Goal: Information Seeking & Learning: Learn about a topic

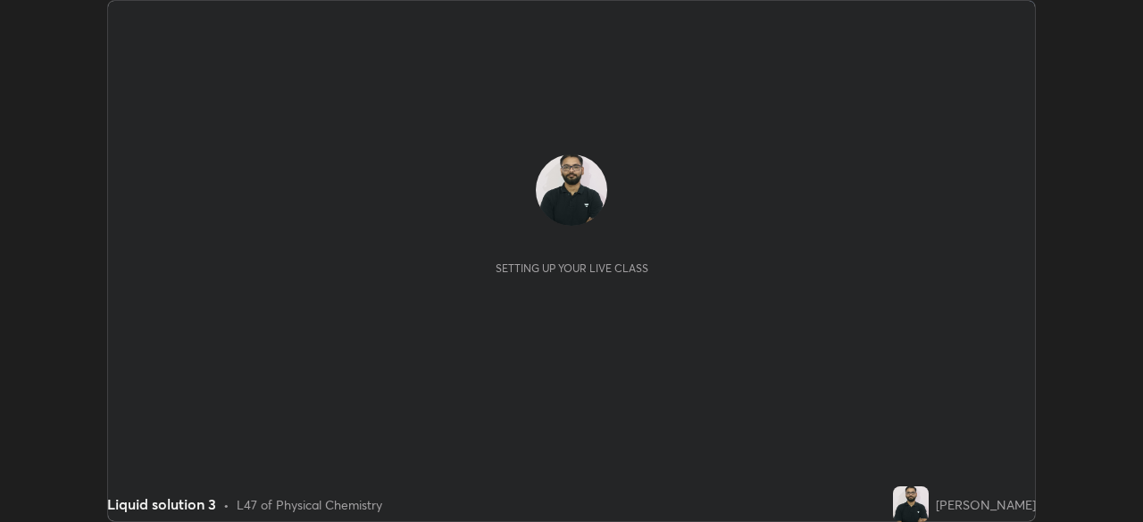
scroll to position [522, 1143]
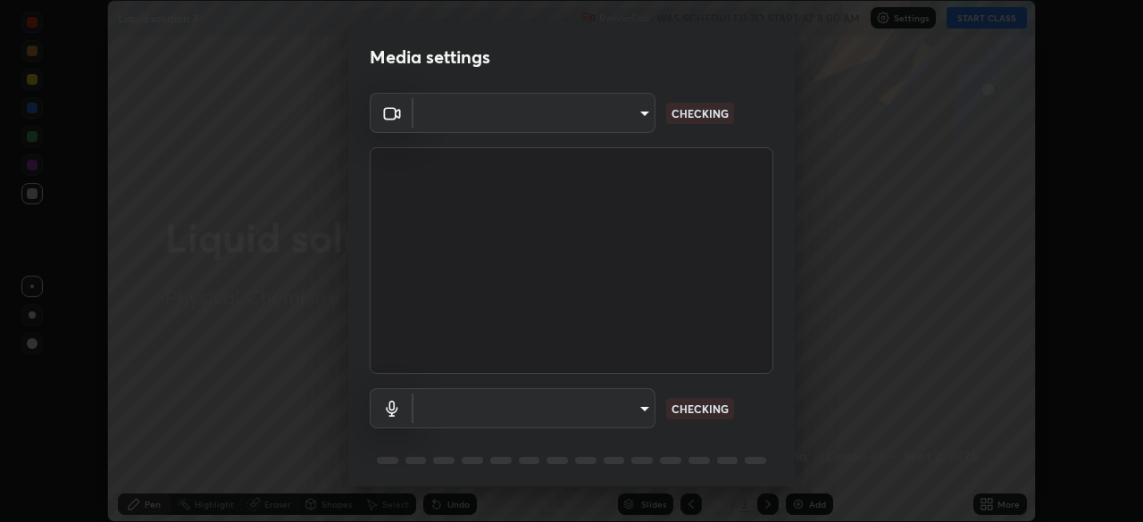
type input "c35a285883de36ed13854a1fbed0525b0d3f8b863e97d5e3b573df760e09333d"
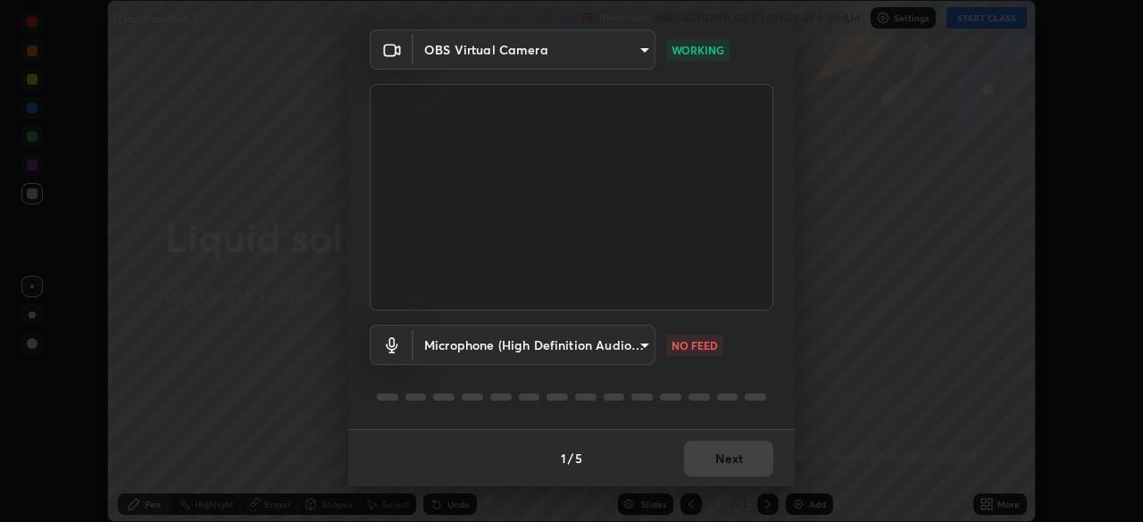
click at [639, 337] on body "Erase all Liquid solution 3 Recording WAS SCHEDULED TO START AT 8:00 AM Setting…" at bounding box center [571, 261] width 1143 height 522
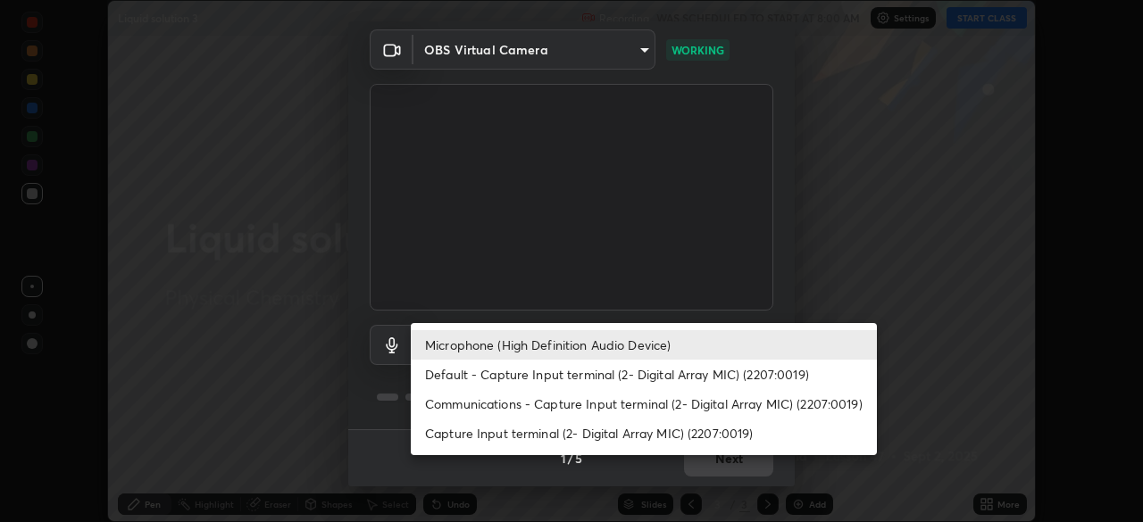
click at [625, 368] on li "Default - Capture Input terminal (2- Digital Array MIC) (2207:0019)" at bounding box center [644, 374] width 466 height 29
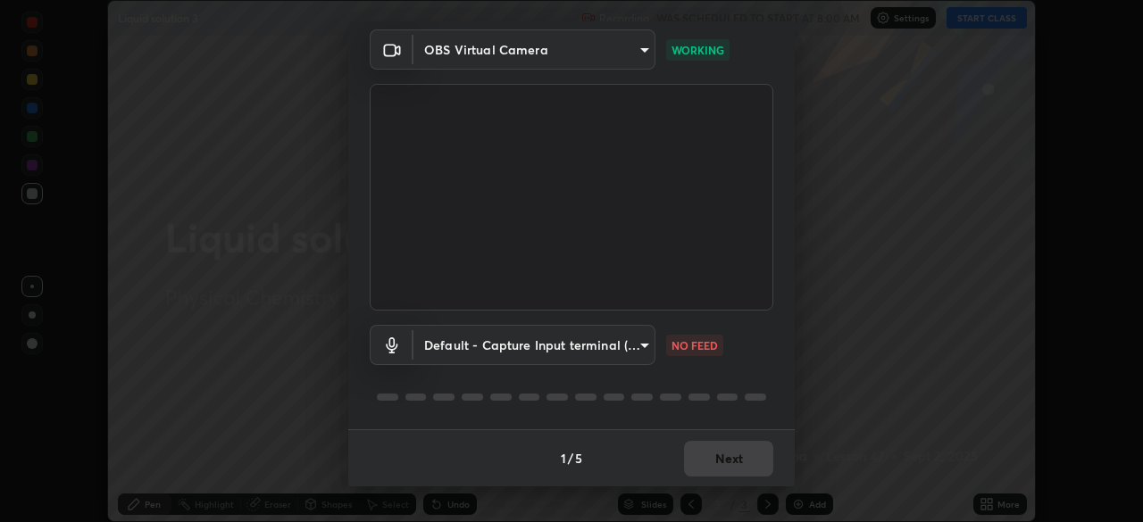
click at [623, 346] on body "Erase all Liquid solution 3 Recording WAS SCHEDULED TO START AT 8:00 AM Setting…" at bounding box center [571, 261] width 1143 height 522
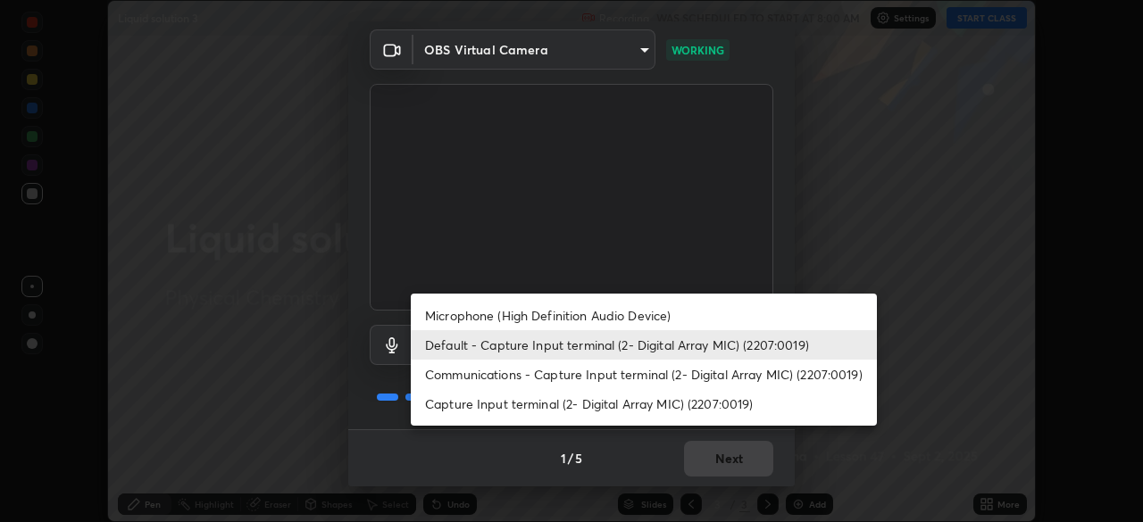
click at [643, 319] on li "Microphone (High Definition Audio Device)" at bounding box center [644, 315] width 466 height 29
type input "3d334ac0a462d559afaba984711ee6781e2bfd9c7b4003d7f15efc1d03da94cf"
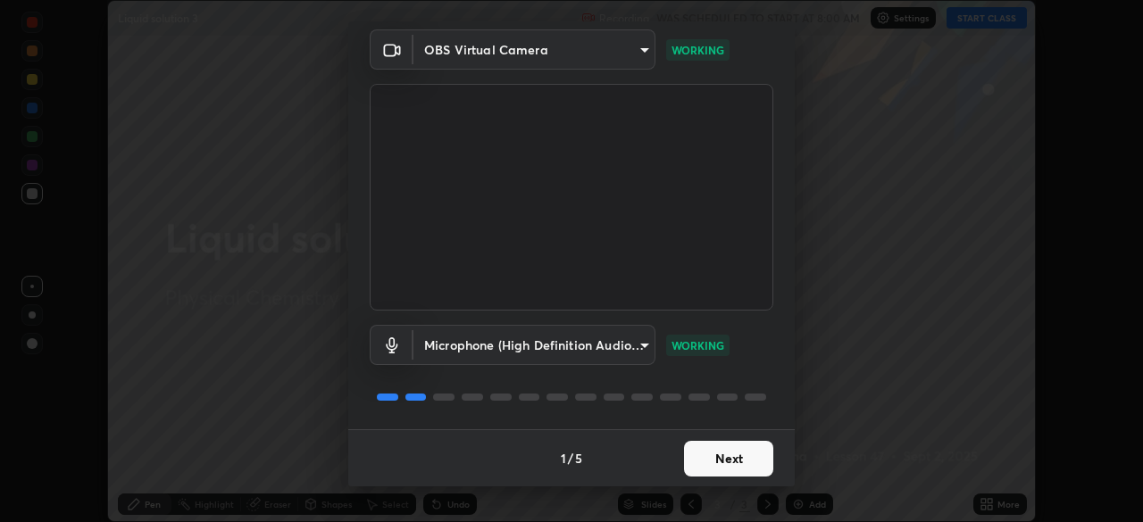
click at [733, 454] on button "Next" at bounding box center [728, 459] width 89 height 36
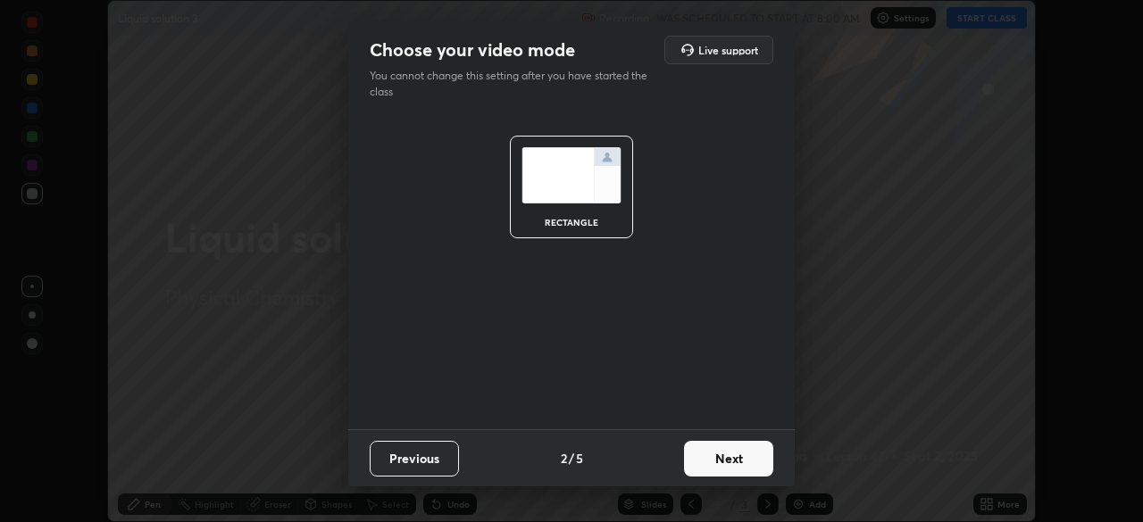
scroll to position [0, 0]
click at [731, 459] on button "Next" at bounding box center [728, 459] width 89 height 36
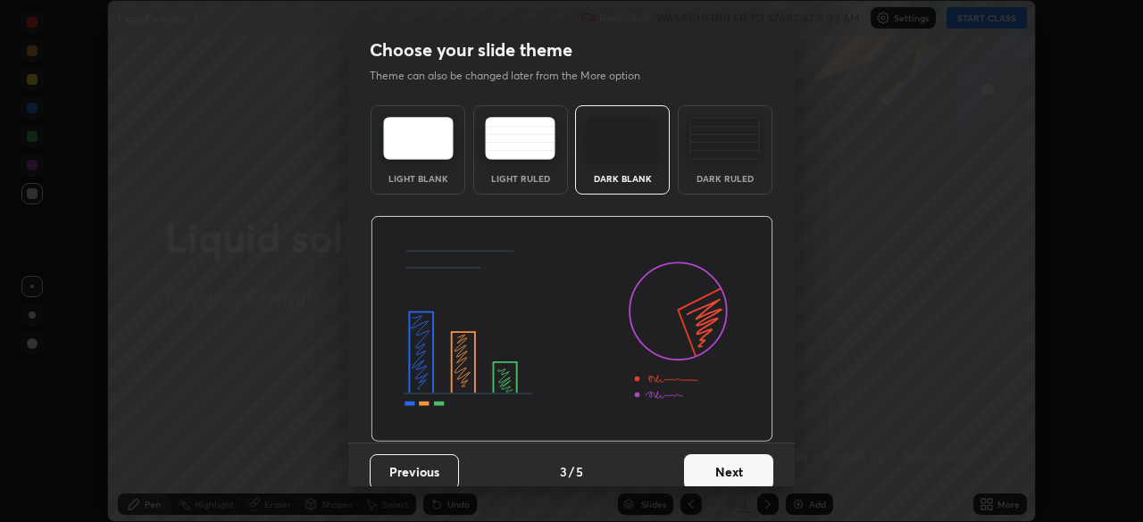
click at [732, 459] on button "Next" at bounding box center [728, 472] width 89 height 36
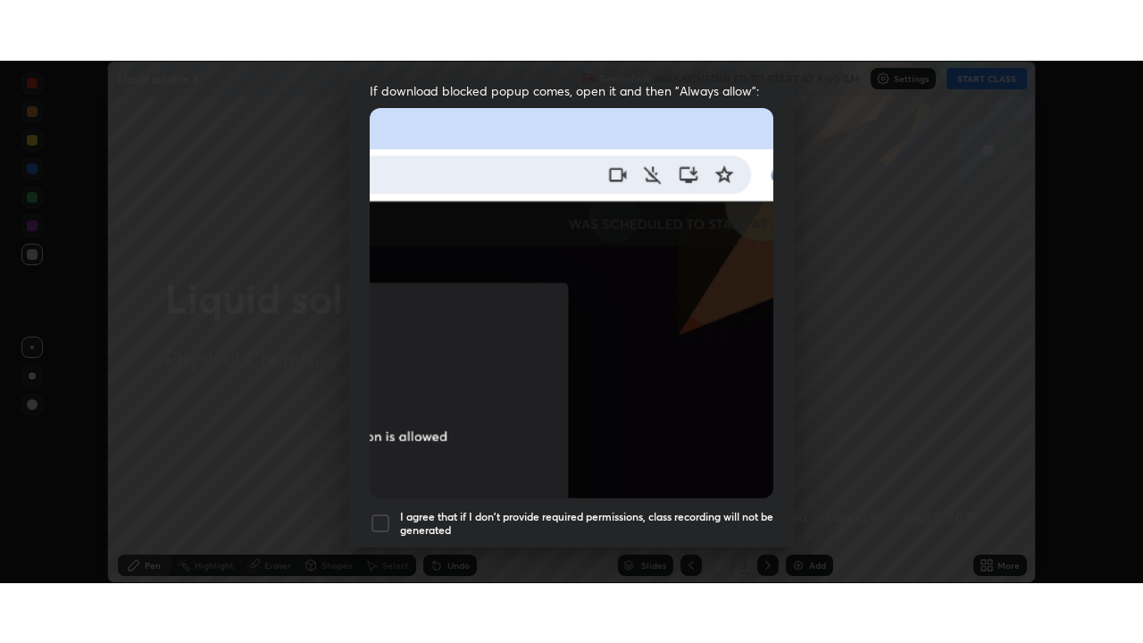
scroll to position [428, 0]
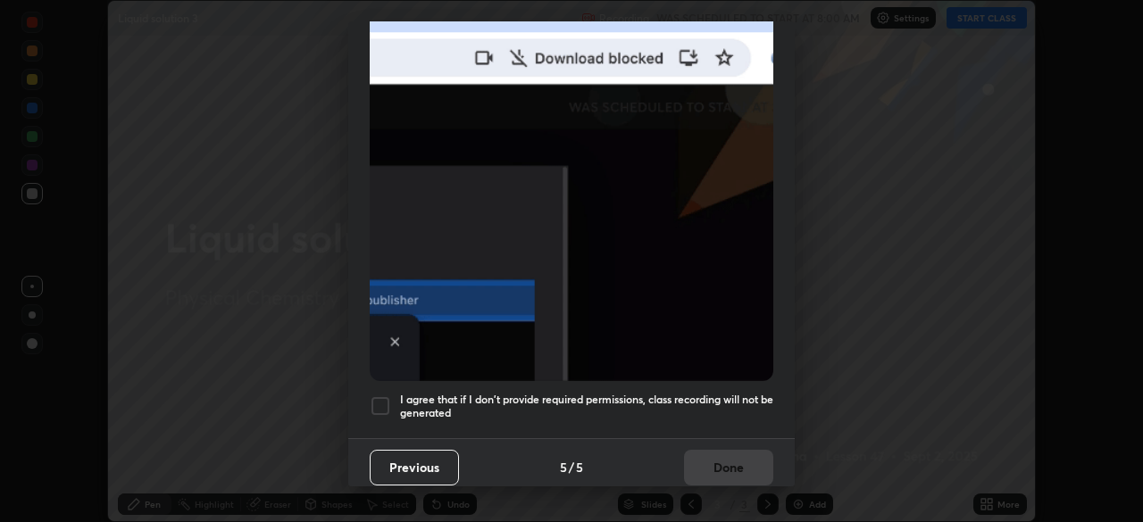
click at [735, 393] on h5 "I agree that if I don't provide required permissions, class recording will not …" at bounding box center [586, 407] width 373 height 28
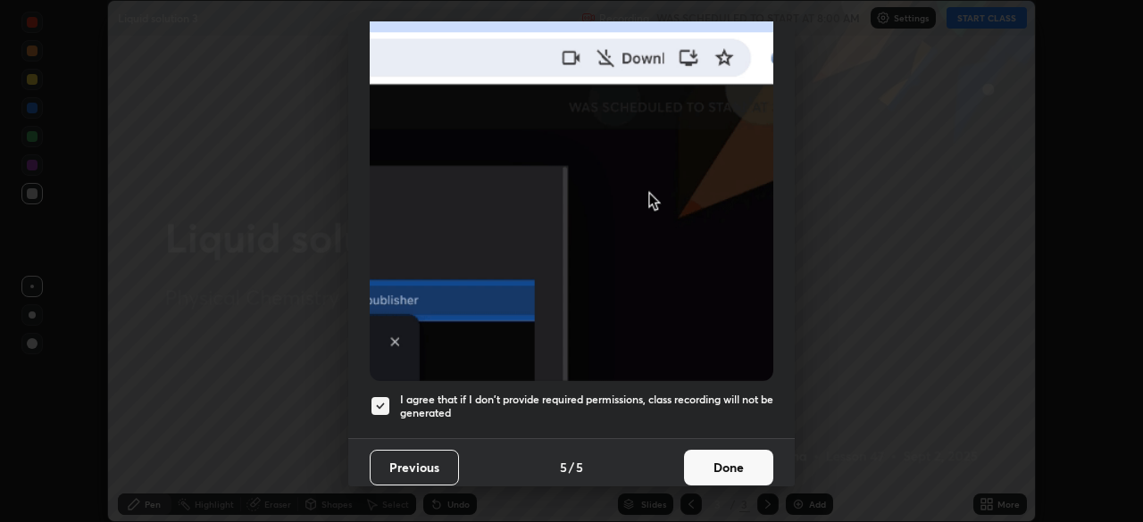
click at [726, 451] on button "Done" at bounding box center [728, 468] width 89 height 36
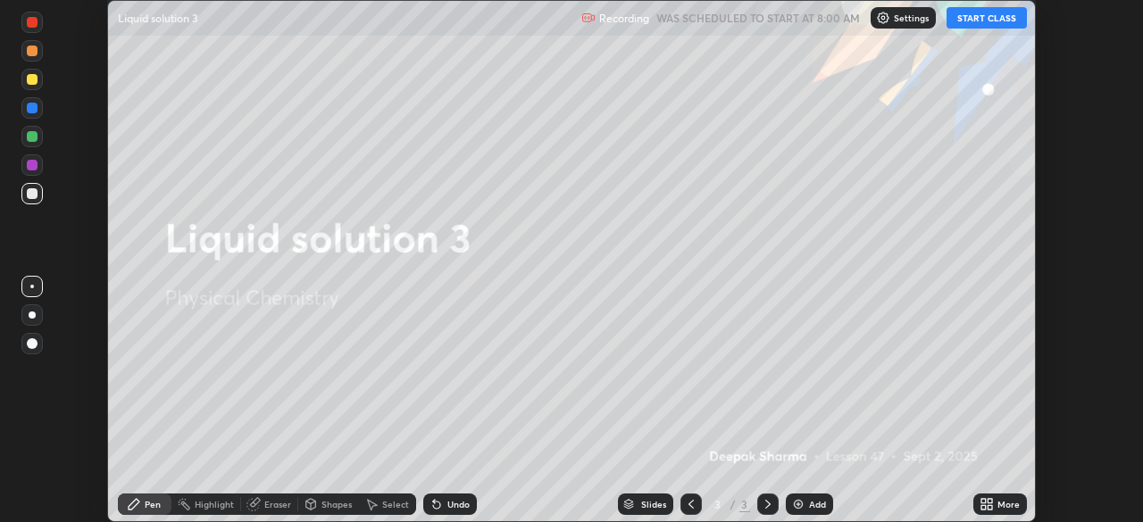
click at [1004, 22] on button "START CLASS" at bounding box center [986, 17] width 80 height 21
click at [995, 503] on div "More" at bounding box center [1000, 504] width 54 height 21
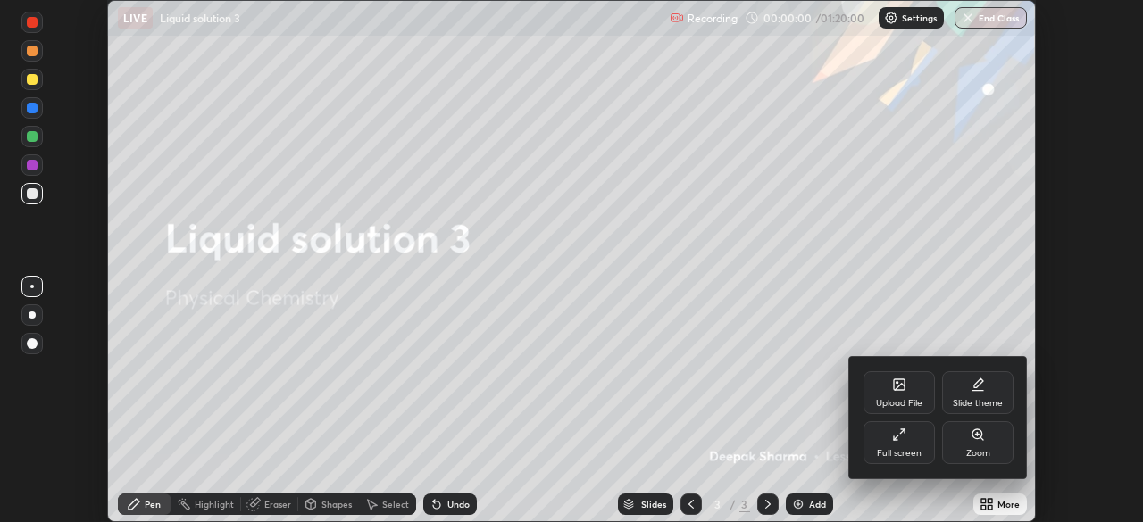
click at [904, 449] on div "Full screen" at bounding box center [899, 453] width 45 height 9
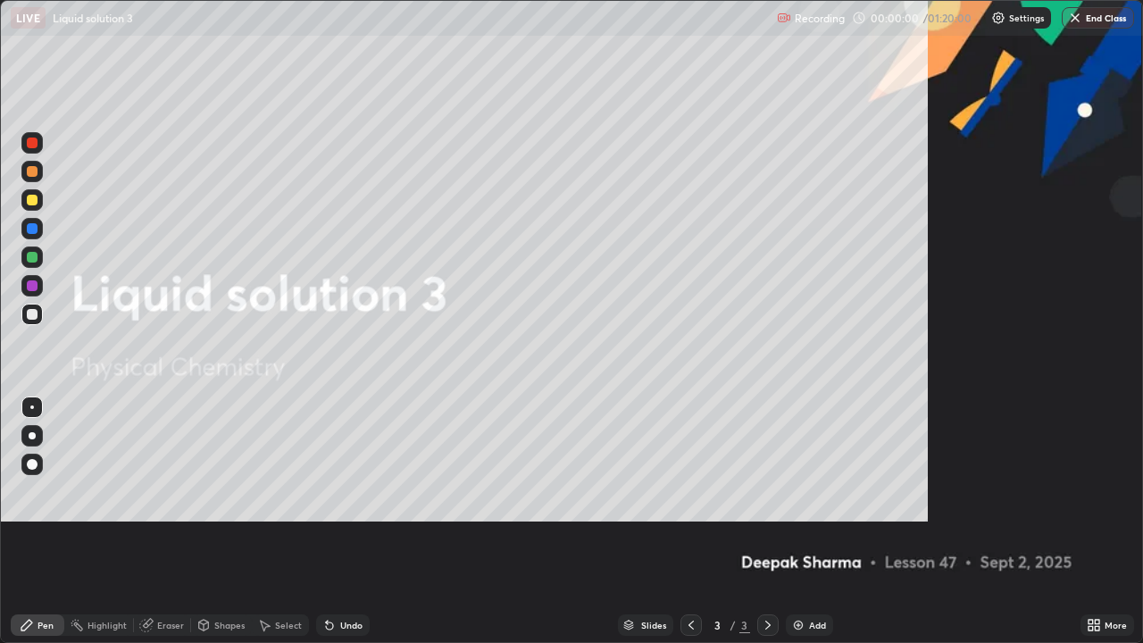
scroll to position [643, 1143]
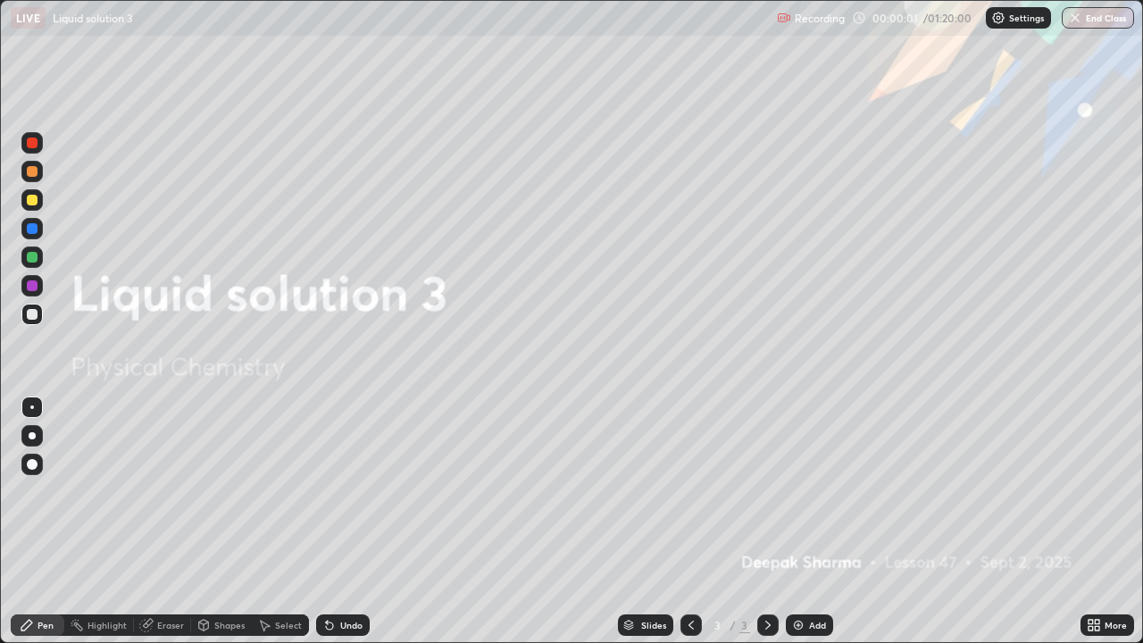
click at [812, 521] on div "Add" at bounding box center [808, 624] width 47 height 21
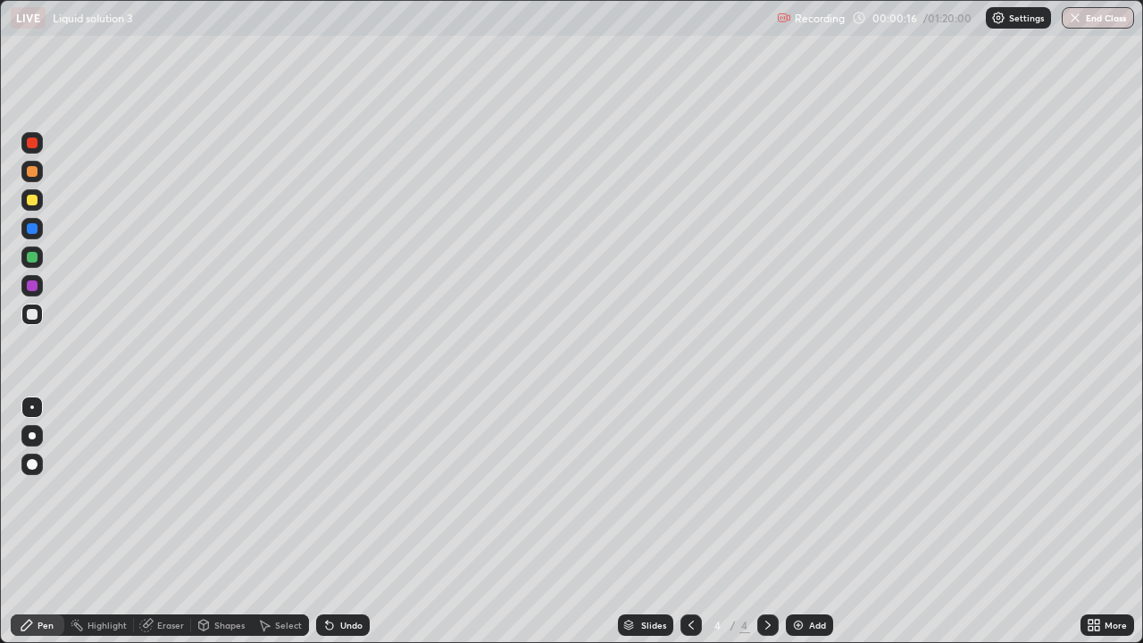
click at [39, 195] on div at bounding box center [31, 199] width 21 height 21
click at [811, 521] on div "Add" at bounding box center [817, 624] width 17 height 9
click at [809, 521] on div "Add" at bounding box center [817, 624] width 17 height 9
click at [208, 521] on div "Shapes" at bounding box center [221, 625] width 61 height 36
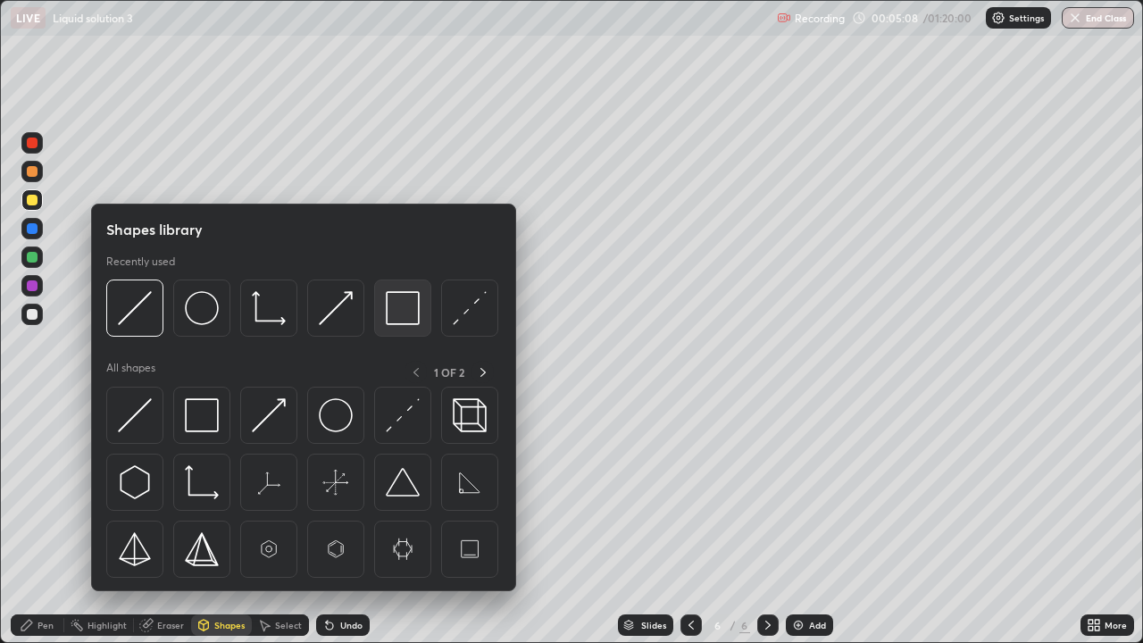
click at [391, 299] on img at bounding box center [403, 308] width 34 height 34
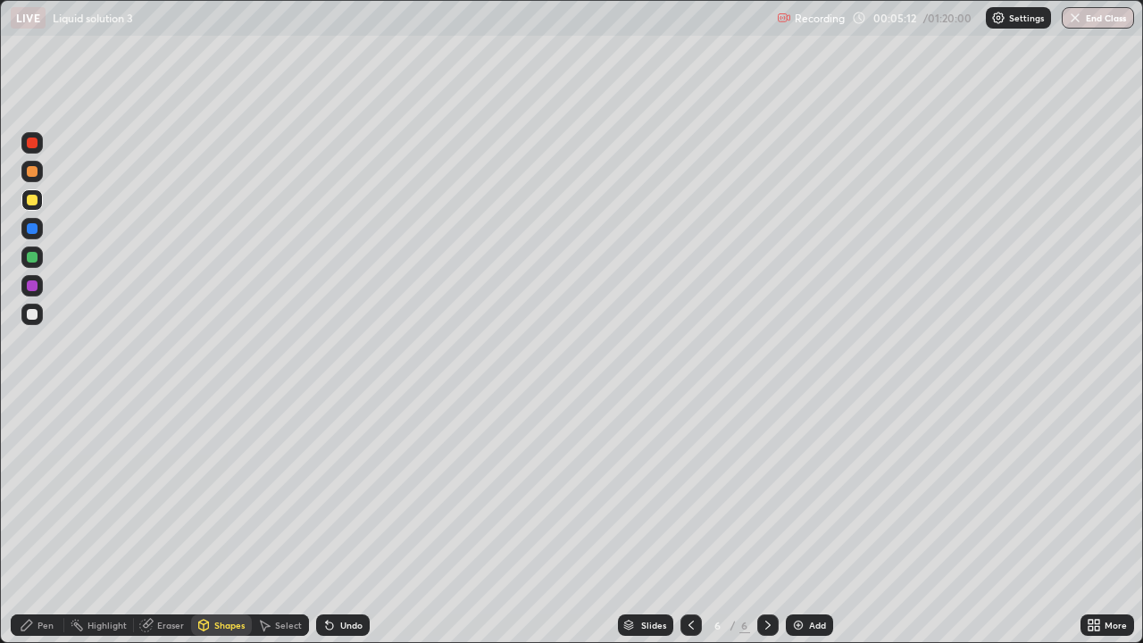
click at [32, 521] on div "Pen" at bounding box center [38, 624] width 54 height 21
click at [41, 225] on div at bounding box center [31, 228] width 21 height 21
click at [38, 289] on div at bounding box center [31, 285] width 21 height 21
click at [36, 251] on div at bounding box center [31, 256] width 21 height 21
click at [33, 228] on div at bounding box center [32, 228] width 11 height 11
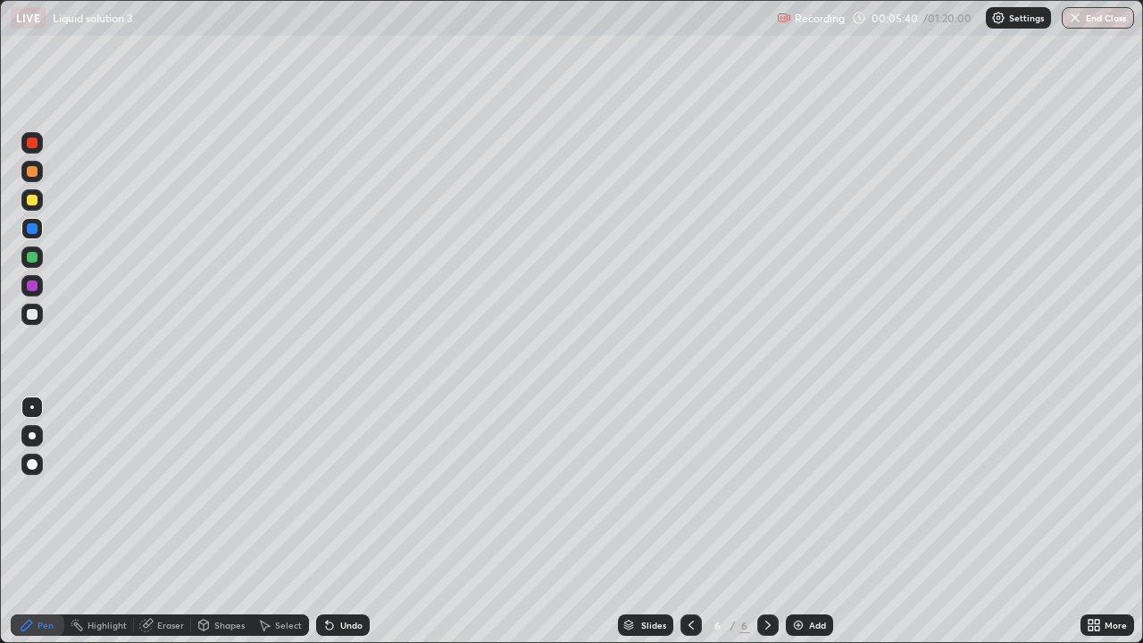
click at [46, 282] on div "Erase all" at bounding box center [32, 321] width 43 height 571
click at [41, 285] on div at bounding box center [31, 285] width 21 height 21
click at [37, 314] on div at bounding box center [32, 314] width 11 height 11
click at [37, 171] on div at bounding box center [32, 171] width 11 height 11
click at [39, 312] on div at bounding box center [31, 313] width 21 height 21
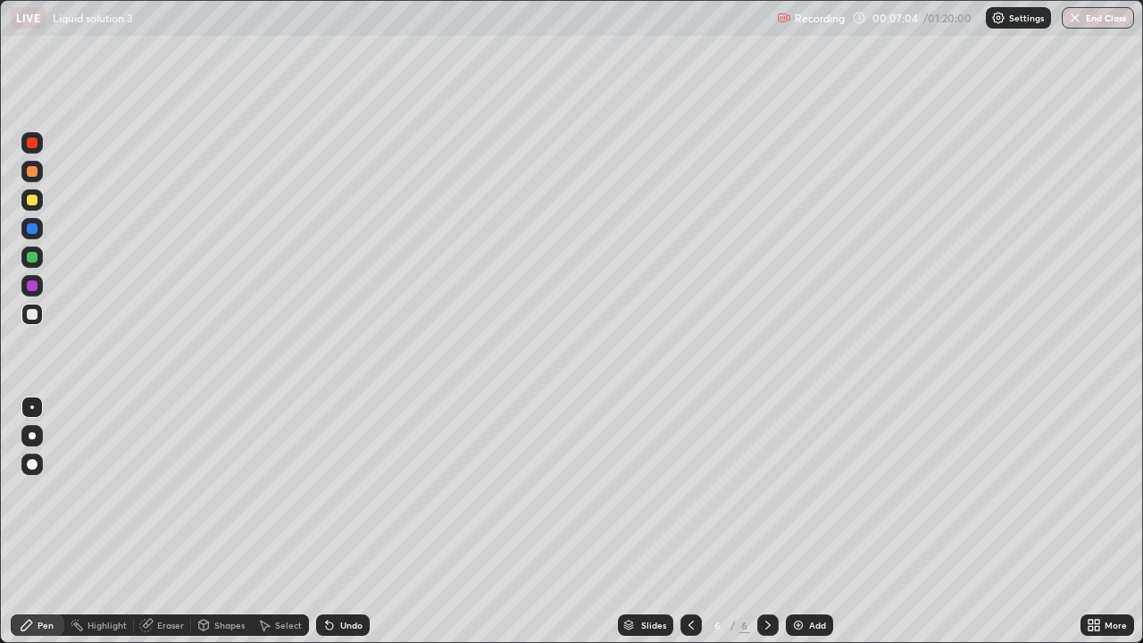
click at [27, 170] on div at bounding box center [32, 171] width 11 height 11
click at [48, 257] on div "Erase all" at bounding box center [32, 321] width 43 height 571
click at [35, 268] on div at bounding box center [31, 257] width 21 height 29
click at [47, 313] on div "Erase all" at bounding box center [32, 321] width 43 height 571
click at [32, 314] on div at bounding box center [32, 314] width 11 height 11
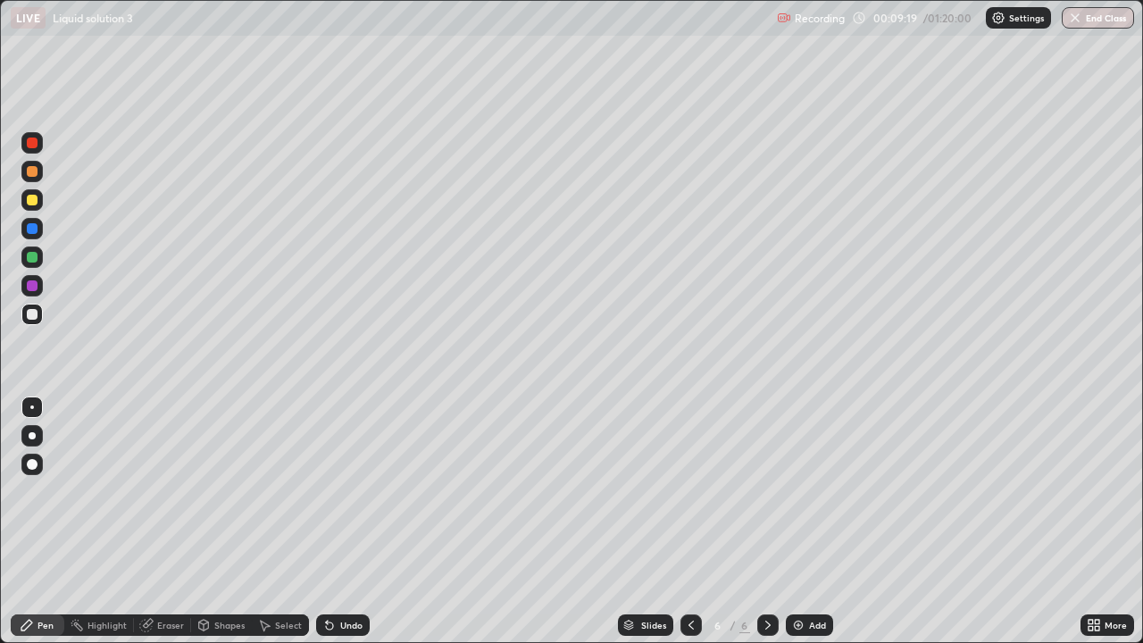
click at [29, 172] on div at bounding box center [32, 171] width 11 height 11
click at [37, 243] on div at bounding box center [31, 257] width 21 height 29
click at [45, 222] on div at bounding box center [32, 228] width 29 height 29
click at [30, 316] on div at bounding box center [32, 314] width 11 height 11
click at [798, 521] on div "Add" at bounding box center [808, 624] width 47 height 21
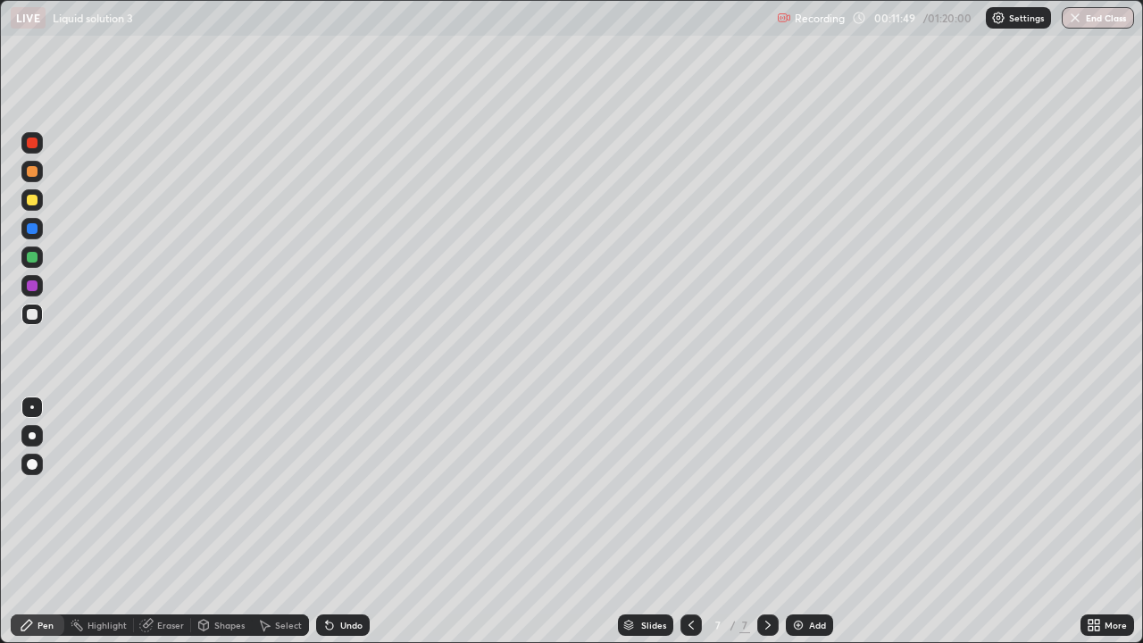
click at [43, 260] on div at bounding box center [32, 257] width 29 height 29
click at [688, 521] on icon at bounding box center [691, 625] width 14 height 14
click at [766, 521] on icon at bounding box center [767, 625] width 14 height 14
click at [165, 521] on div "Eraser" at bounding box center [170, 624] width 27 height 9
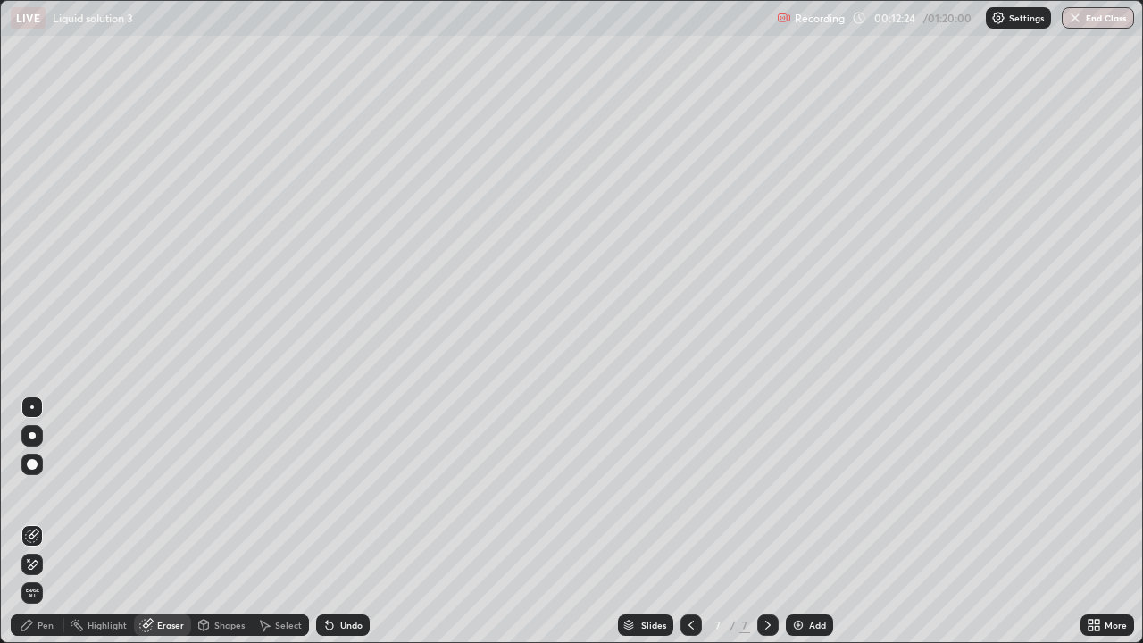
click at [49, 521] on div "Pen" at bounding box center [45, 624] width 16 height 9
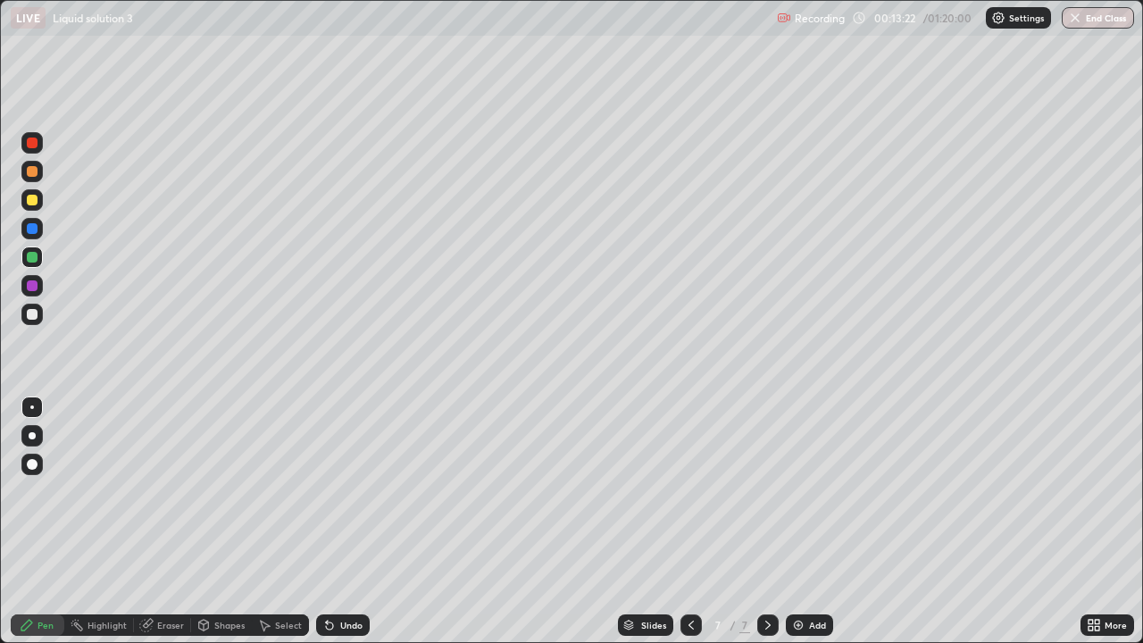
click at [689, 521] on icon at bounding box center [691, 625] width 14 height 14
click at [766, 521] on icon at bounding box center [767, 625] width 14 height 14
click at [220, 521] on div "Shapes" at bounding box center [221, 624] width 61 height 21
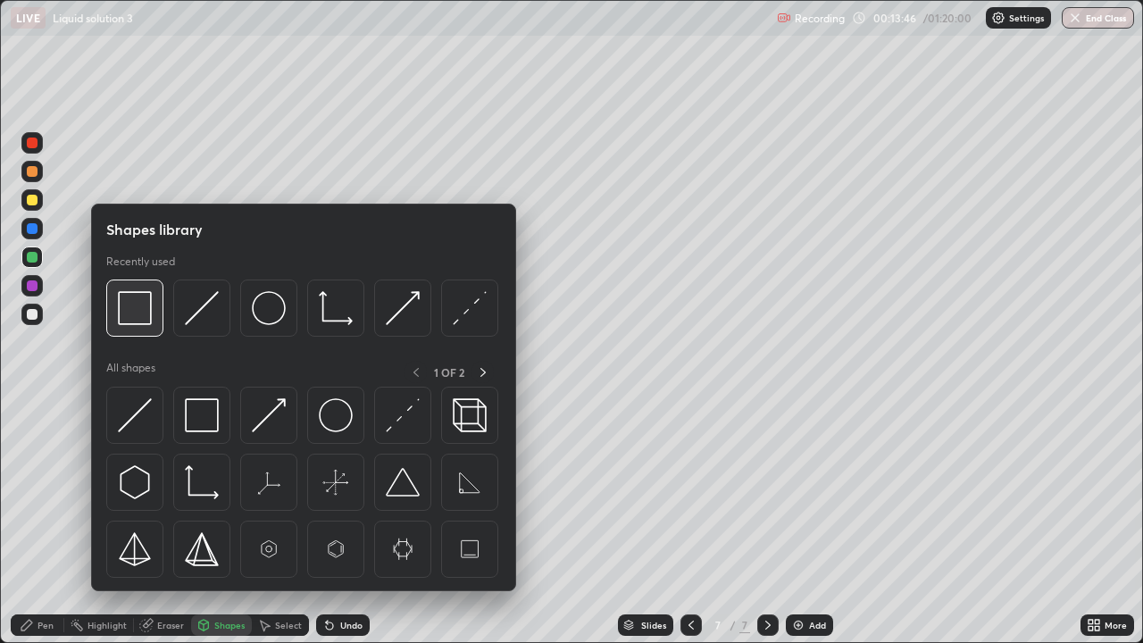
click at [139, 305] on img at bounding box center [135, 308] width 34 height 34
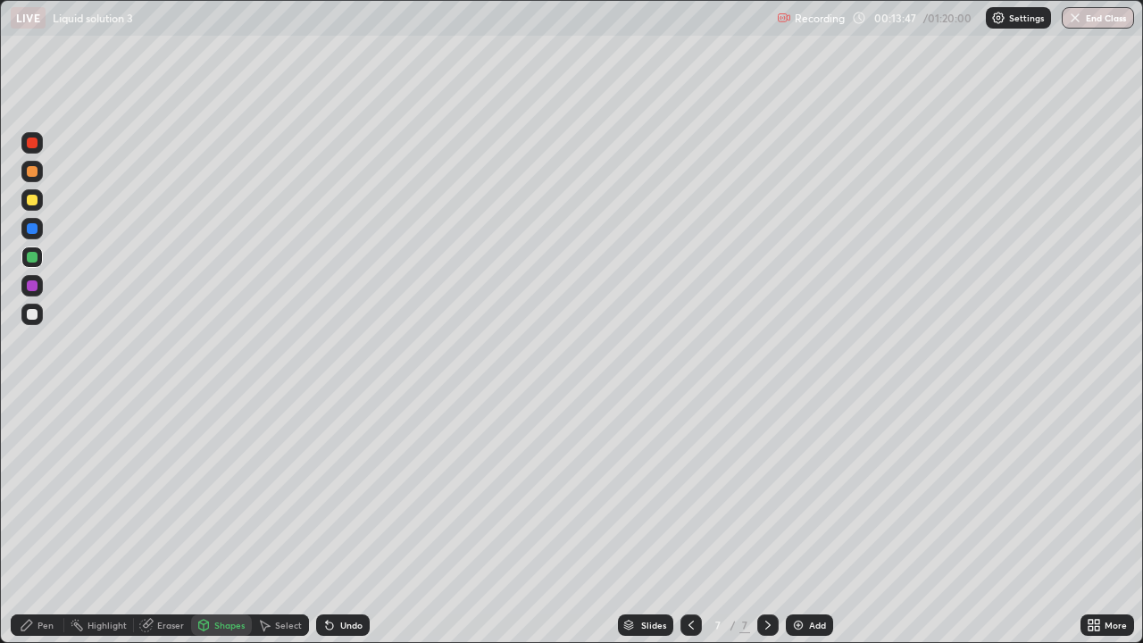
click at [32, 195] on div at bounding box center [32, 200] width 11 height 11
click at [157, 521] on div "Eraser" at bounding box center [162, 624] width 57 height 21
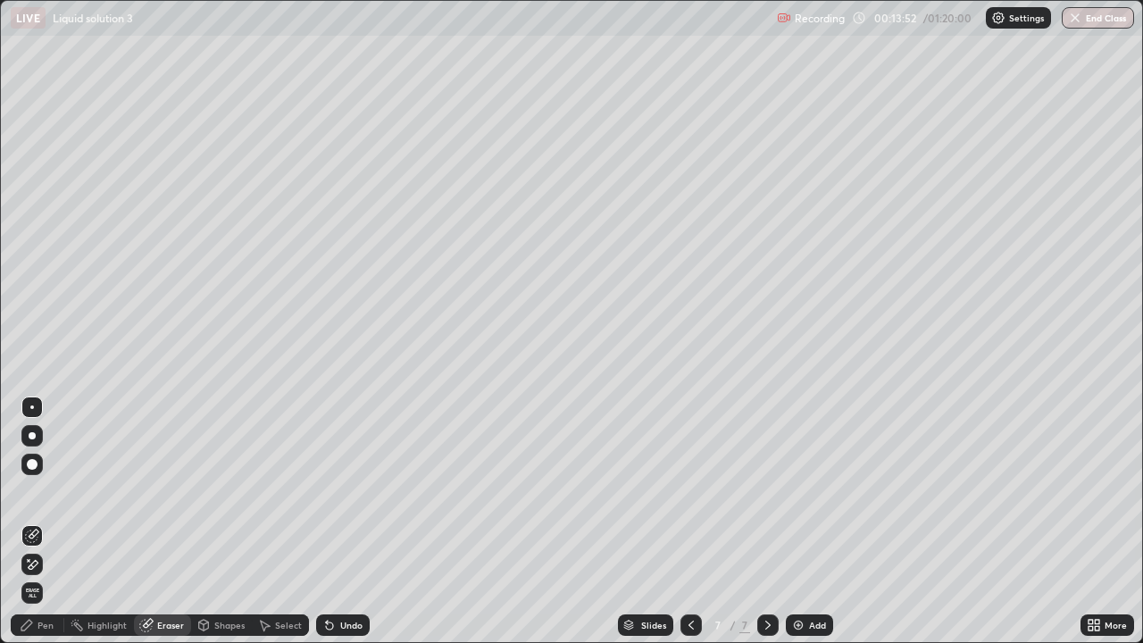
click at [34, 521] on div "Pen" at bounding box center [38, 624] width 54 height 21
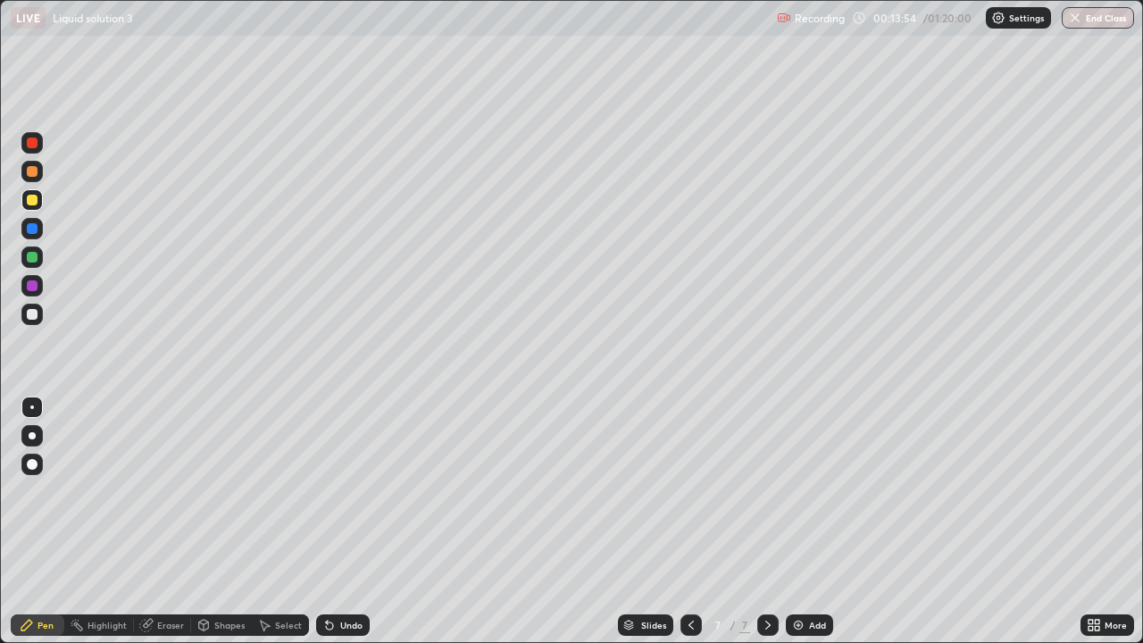
click at [170, 521] on div "Eraser" at bounding box center [170, 624] width 27 height 9
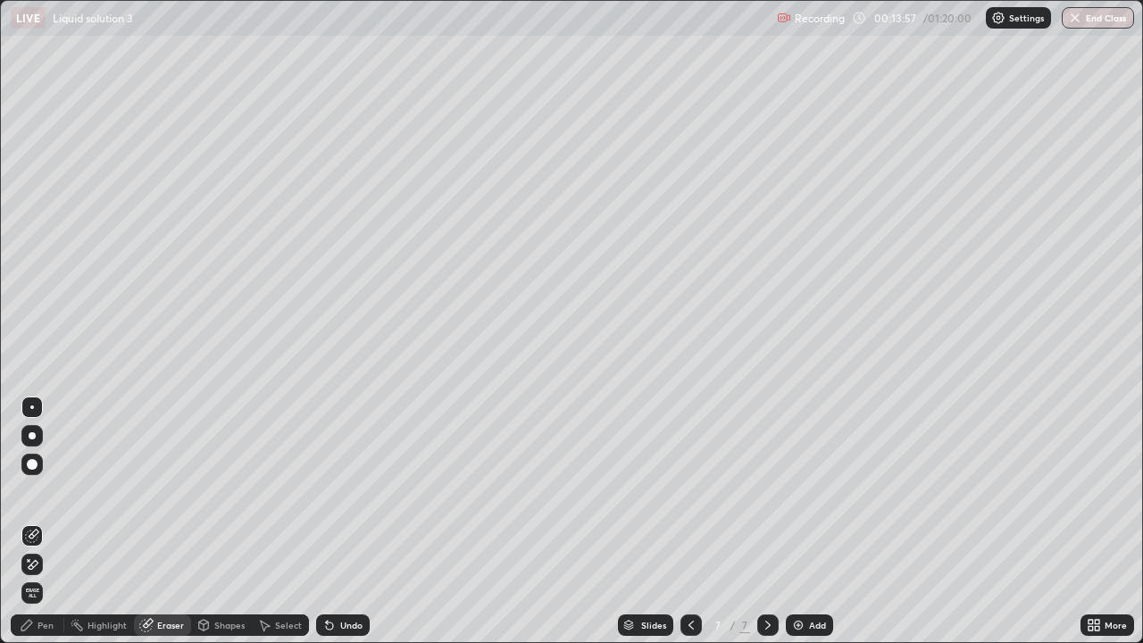
click at [39, 521] on div "Pen" at bounding box center [38, 624] width 54 height 21
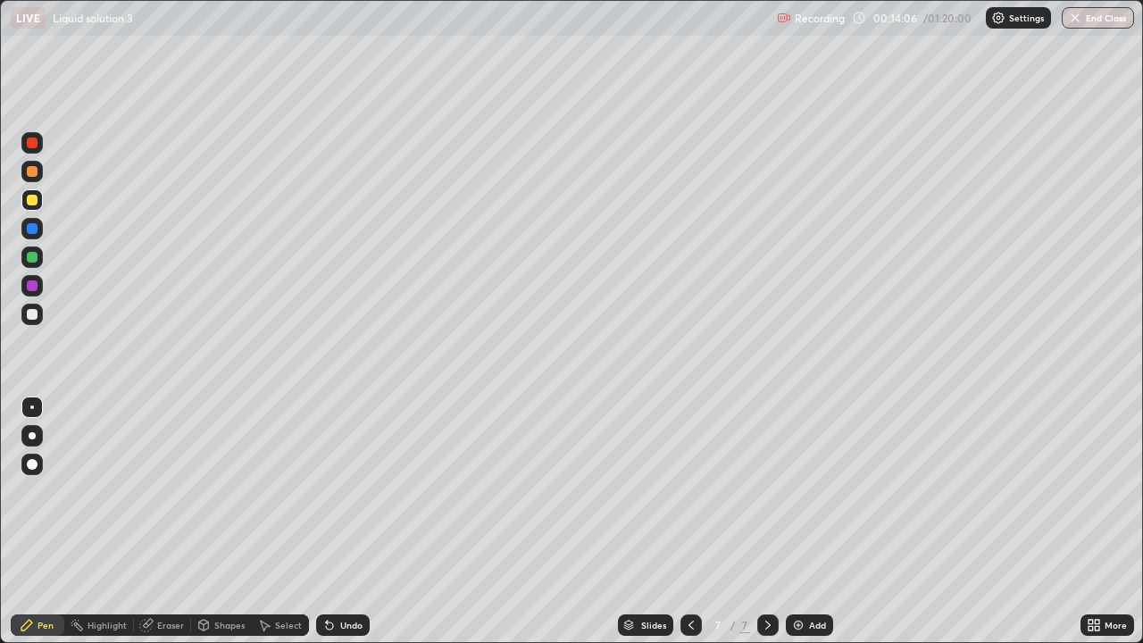
click at [38, 286] on div at bounding box center [31, 285] width 21 height 21
click at [340, 521] on div "Undo" at bounding box center [351, 624] width 22 height 9
click at [34, 313] on div at bounding box center [32, 314] width 11 height 11
click at [220, 521] on div "Shapes" at bounding box center [229, 624] width 30 height 9
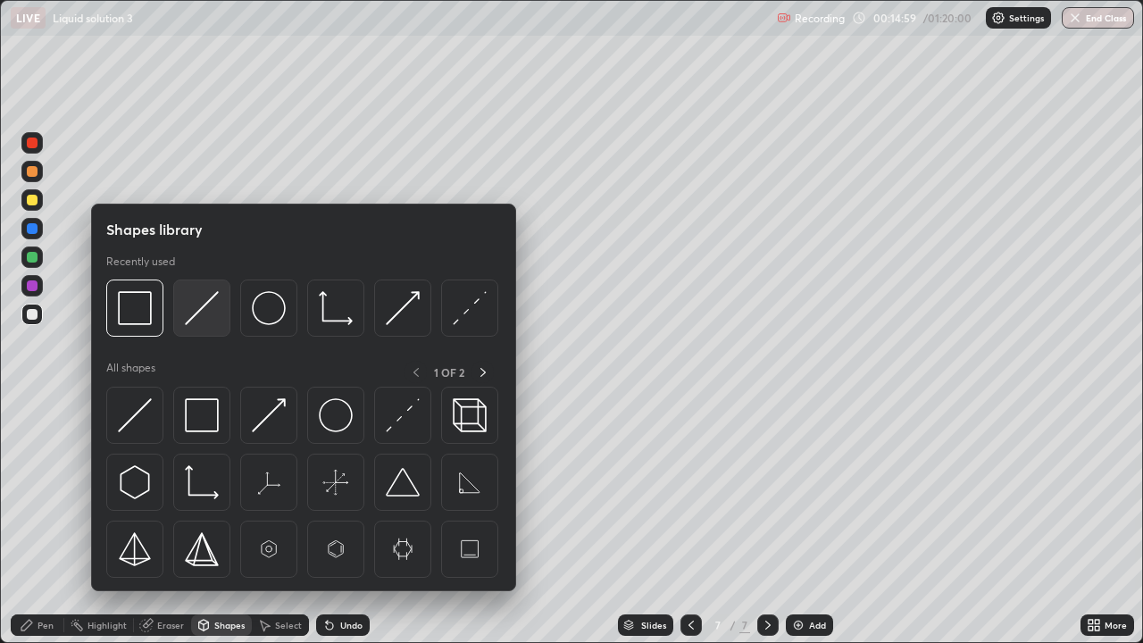
click at [208, 300] on img at bounding box center [202, 308] width 34 height 34
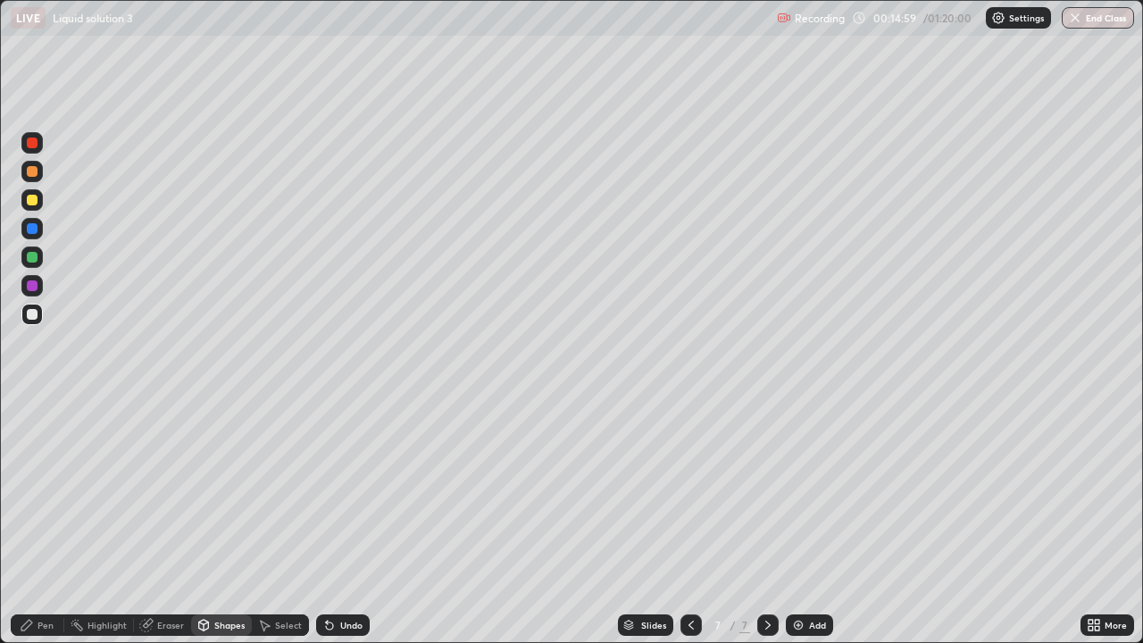
click at [32, 204] on div at bounding box center [32, 200] width 11 height 11
click at [221, 521] on div "Shapes" at bounding box center [221, 624] width 61 height 21
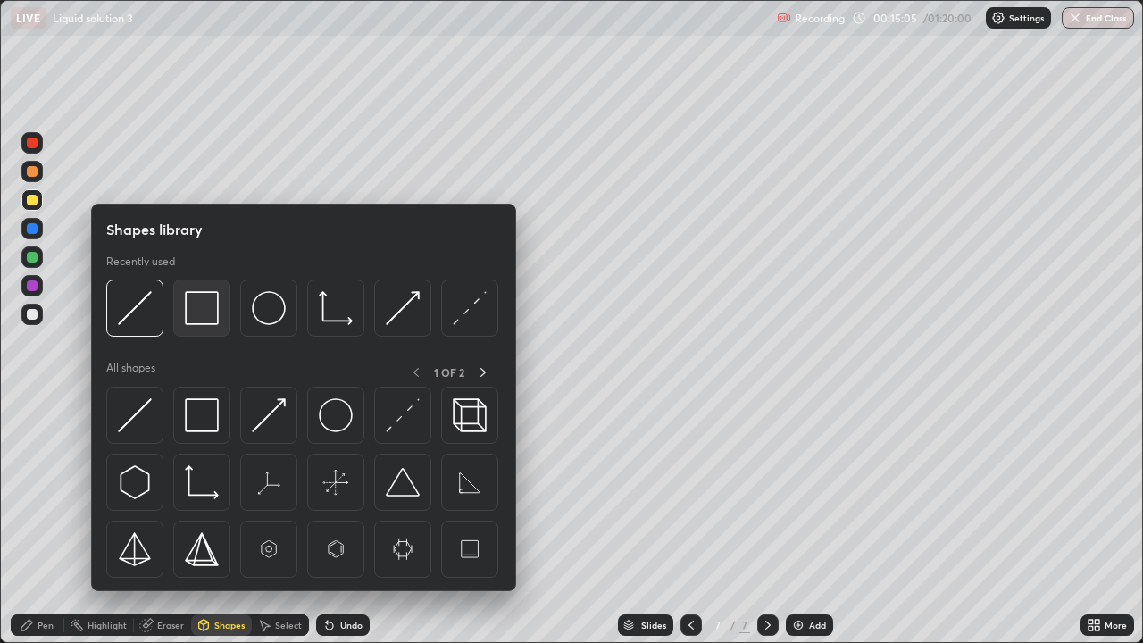
click at [209, 303] on img at bounding box center [202, 308] width 34 height 34
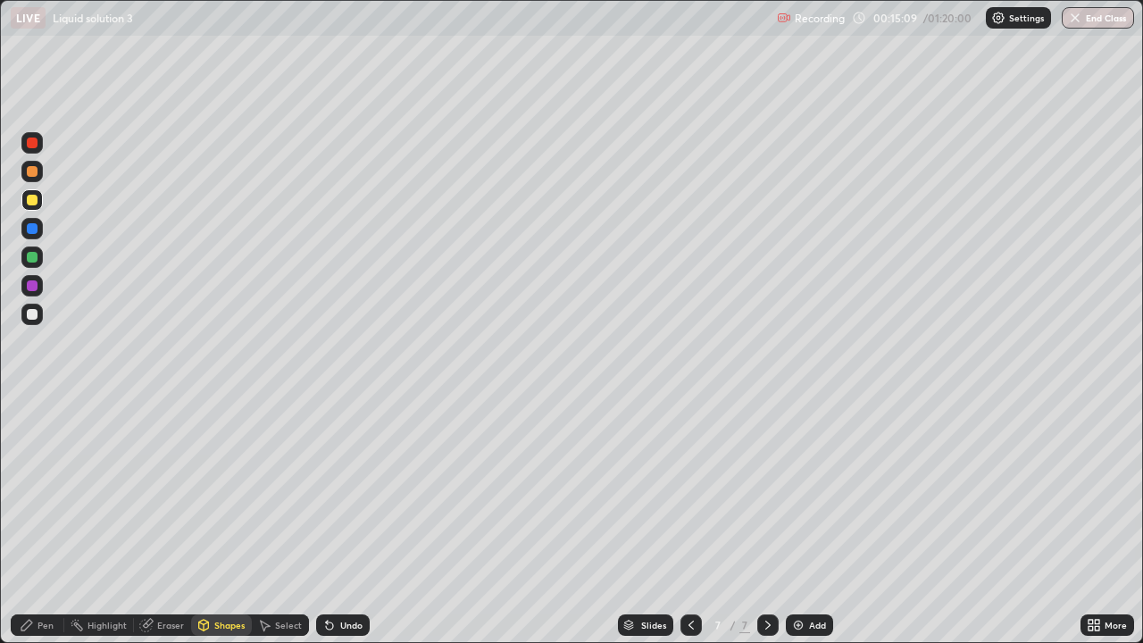
click at [167, 521] on div "Eraser" at bounding box center [170, 624] width 27 height 9
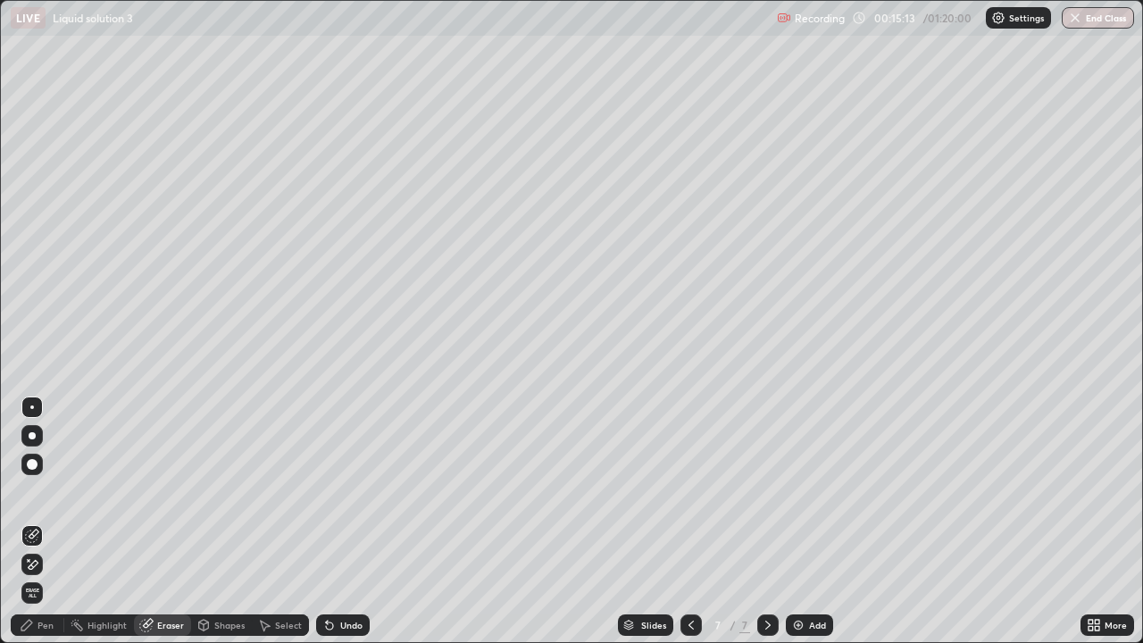
click at [220, 521] on div "Shapes" at bounding box center [229, 624] width 30 height 9
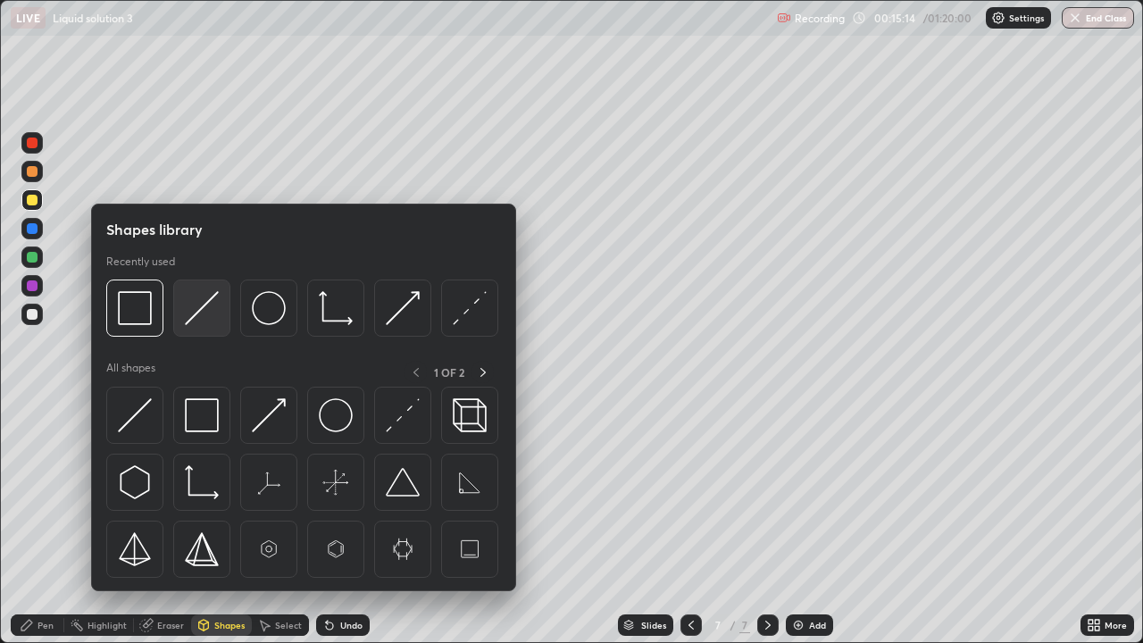
click at [204, 303] on img at bounding box center [202, 308] width 34 height 34
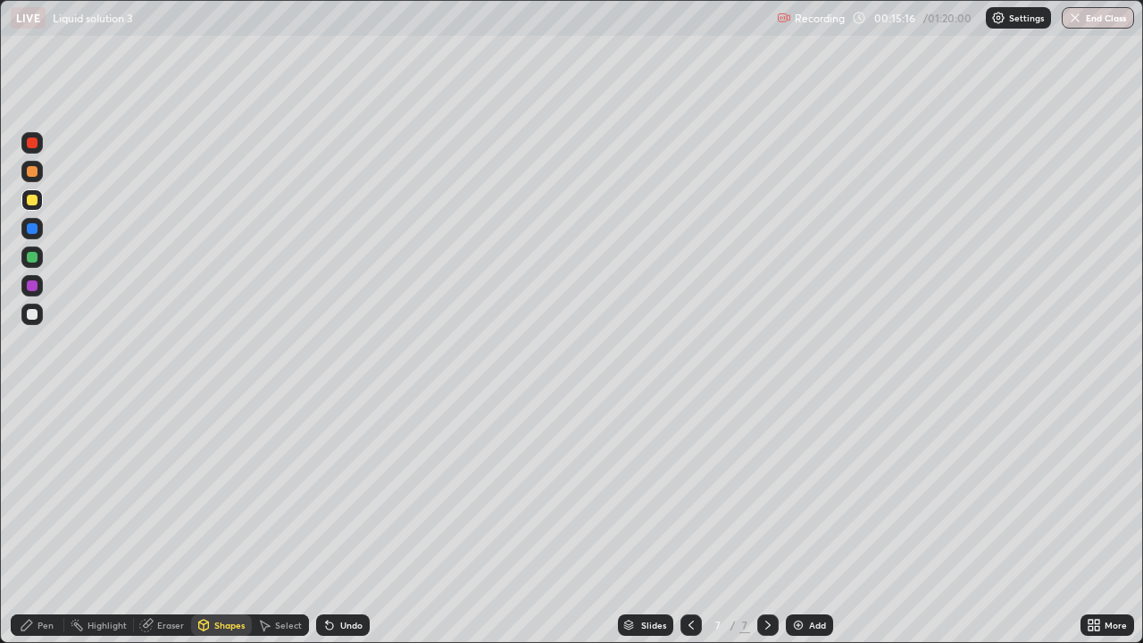
click at [37, 254] on div at bounding box center [32, 257] width 11 height 11
click at [45, 521] on div "Pen" at bounding box center [45, 624] width 16 height 9
click at [32, 206] on div at bounding box center [31, 199] width 21 height 21
click at [692, 521] on div at bounding box center [690, 624] width 21 height 21
click at [765, 521] on icon at bounding box center [767, 624] width 5 height 9
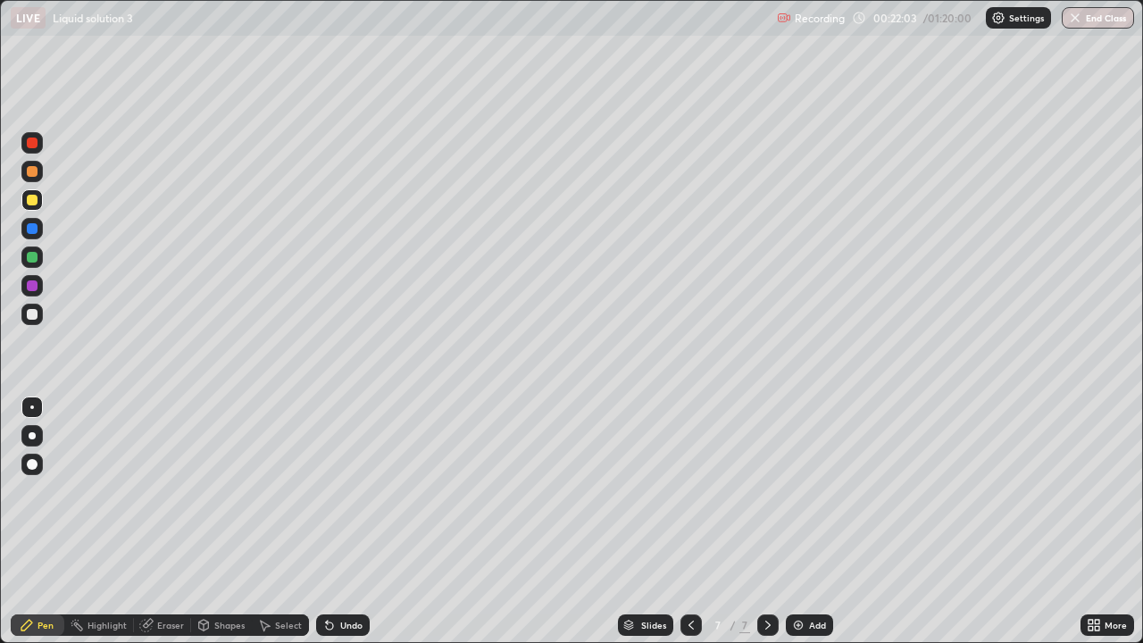
click at [348, 521] on div "Undo" at bounding box center [351, 624] width 22 height 9
click at [687, 521] on div at bounding box center [690, 624] width 21 height 21
click at [37, 280] on div at bounding box center [31, 285] width 21 height 21
click at [765, 521] on icon at bounding box center [767, 625] width 14 height 14
click at [689, 521] on icon at bounding box center [691, 625] width 14 height 14
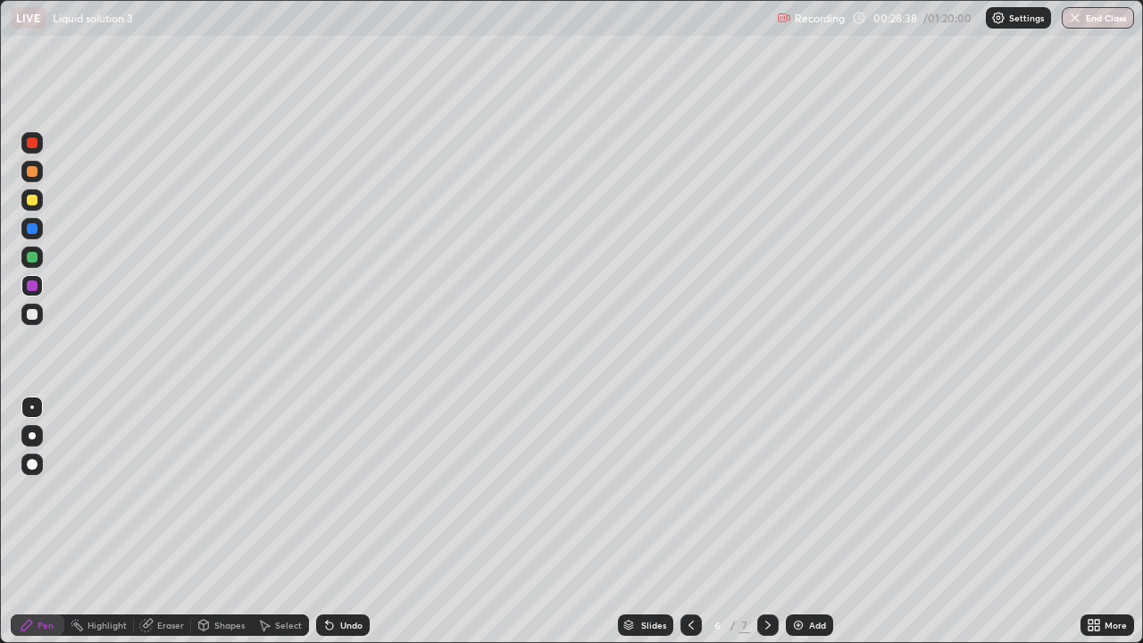
click at [814, 521] on div "Add" at bounding box center [808, 624] width 47 height 21
click at [35, 196] on div at bounding box center [32, 200] width 11 height 11
click at [36, 258] on div at bounding box center [32, 257] width 11 height 11
click at [29, 170] on div at bounding box center [32, 171] width 11 height 11
click at [812, 521] on div "Add" at bounding box center [817, 624] width 17 height 9
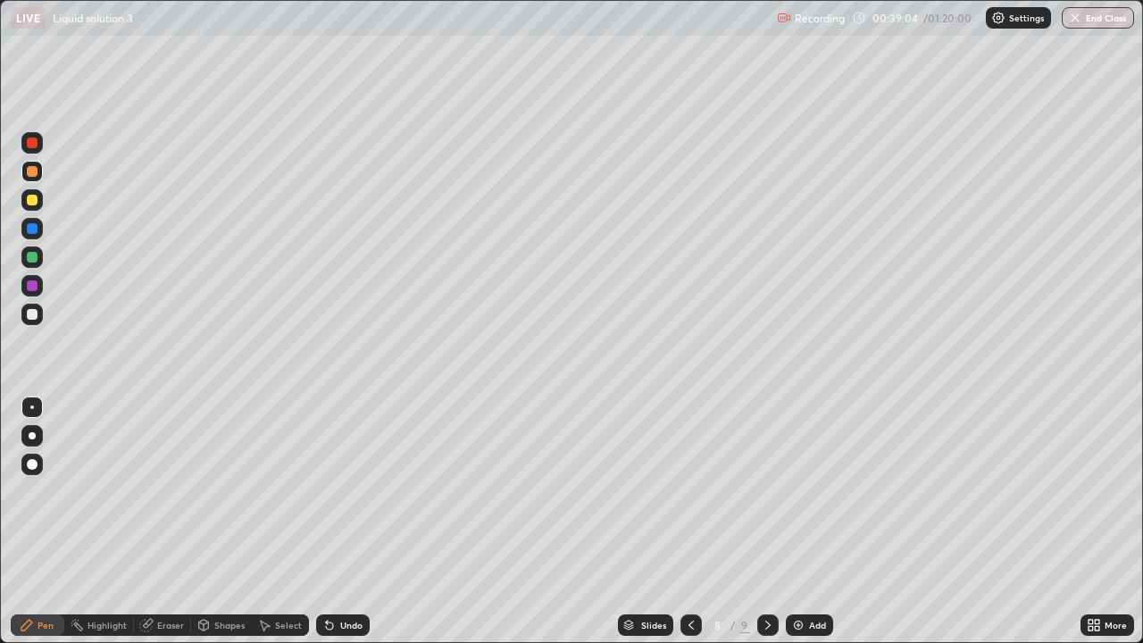
click at [225, 521] on div "Shapes" at bounding box center [229, 624] width 30 height 9
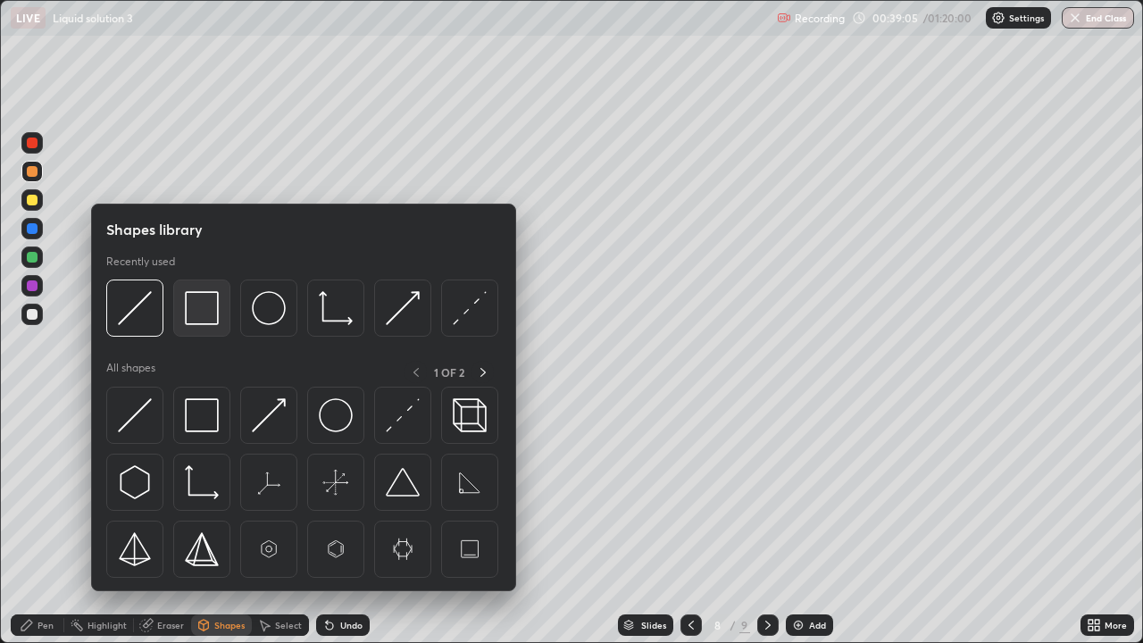
click at [195, 285] on div at bounding box center [201, 307] width 57 height 57
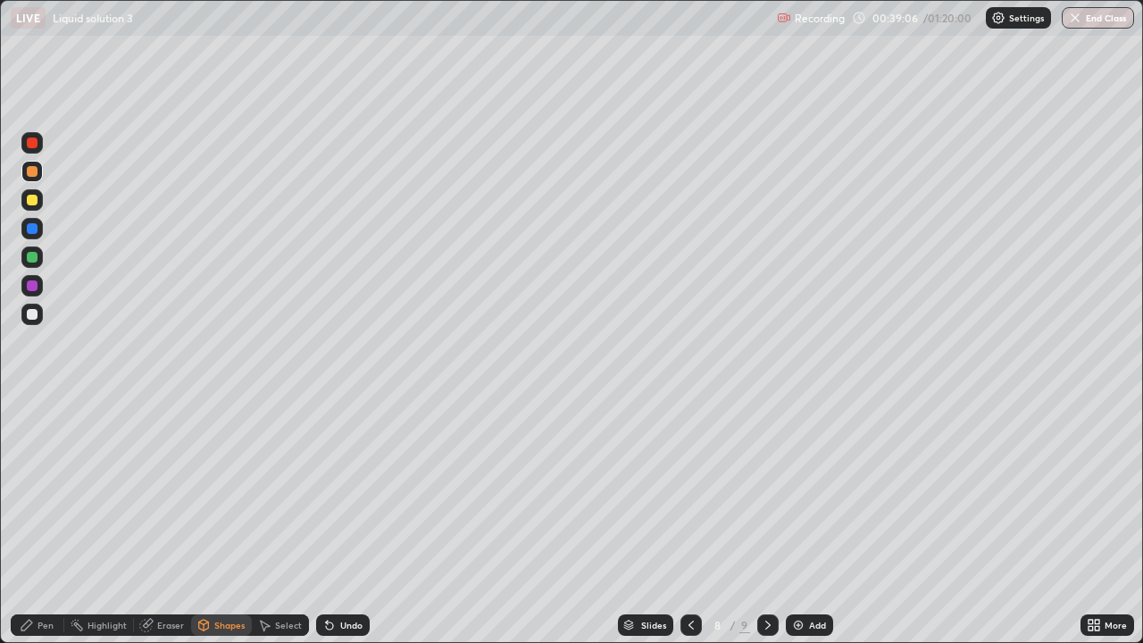
click at [29, 205] on div at bounding box center [31, 199] width 21 height 21
click at [345, 521] on div "Undo" at bounding box center [351, 624] width 22 height 9
click at [339, 521] on div "Undo" at bounding box center [343, 624] width 54 height 21
click at [342, 521] on div "Undo" at bounding box center [343, 624] width 54 height 21
click at [159, 521] on div "Eraser" at bounding box center [170, 624] width 27 height 9
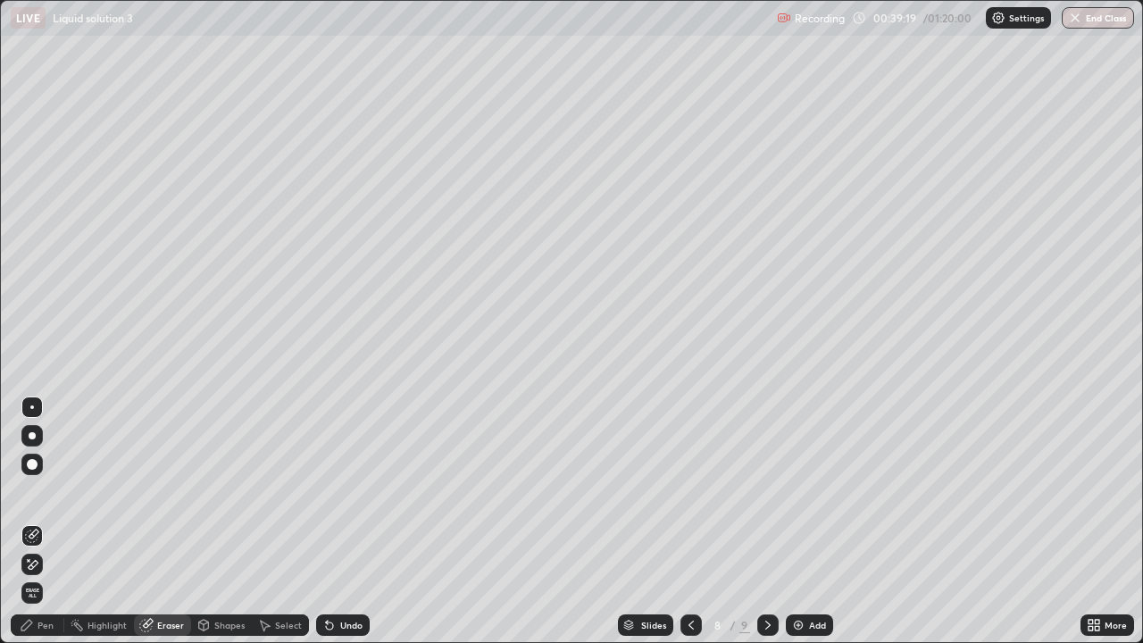
click at [205, 521] on icon at bounding box center [203, 625] width 14 height 14
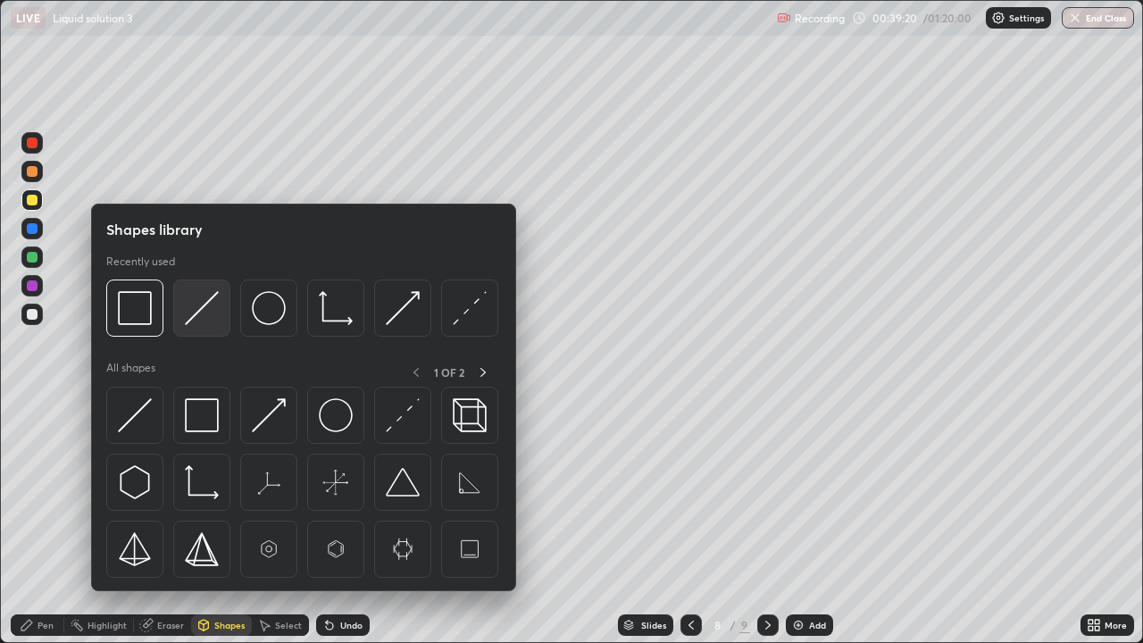
click at [204, 307] on img at bounding box center [202, 308] width 34 height 34
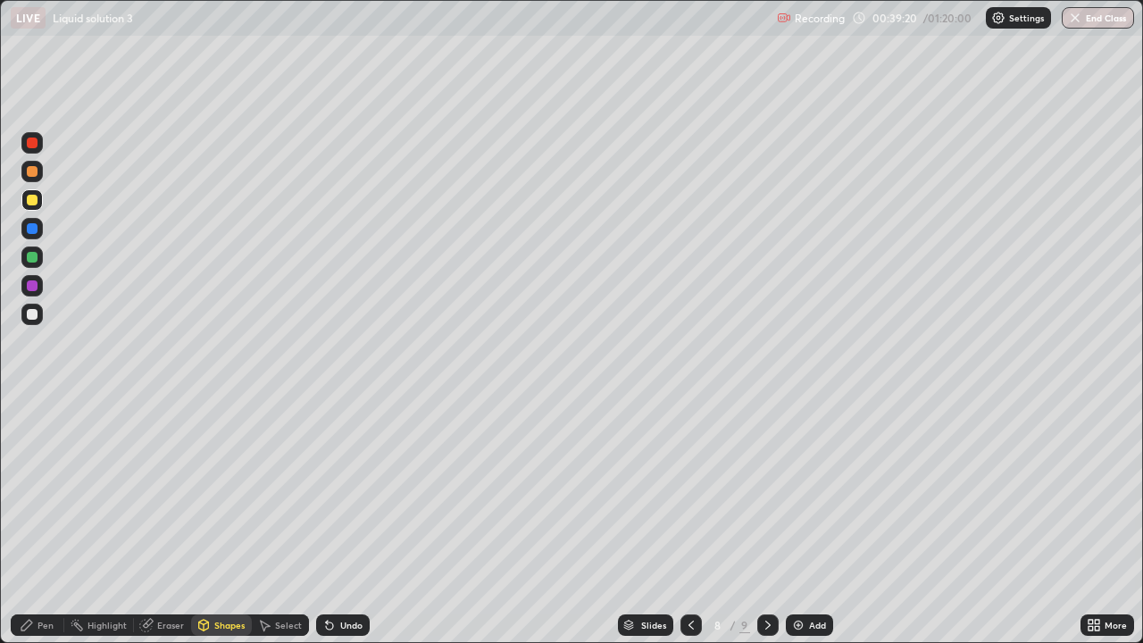
click at [41, 260] on div at bounding box center [31, 256] width 21 height 21
click at [43, 521] on div "Pen" at bounding box center [45, 624] width 16 height 9
click at [38, 202] on div at bounding box center [31, 199] width 21 height 21
click at [691, 521] on icon at bounding box center [691, 625] width 14 height 14
click at [688, 521] on icon at bounding box center [691, 625] width 14 height 14
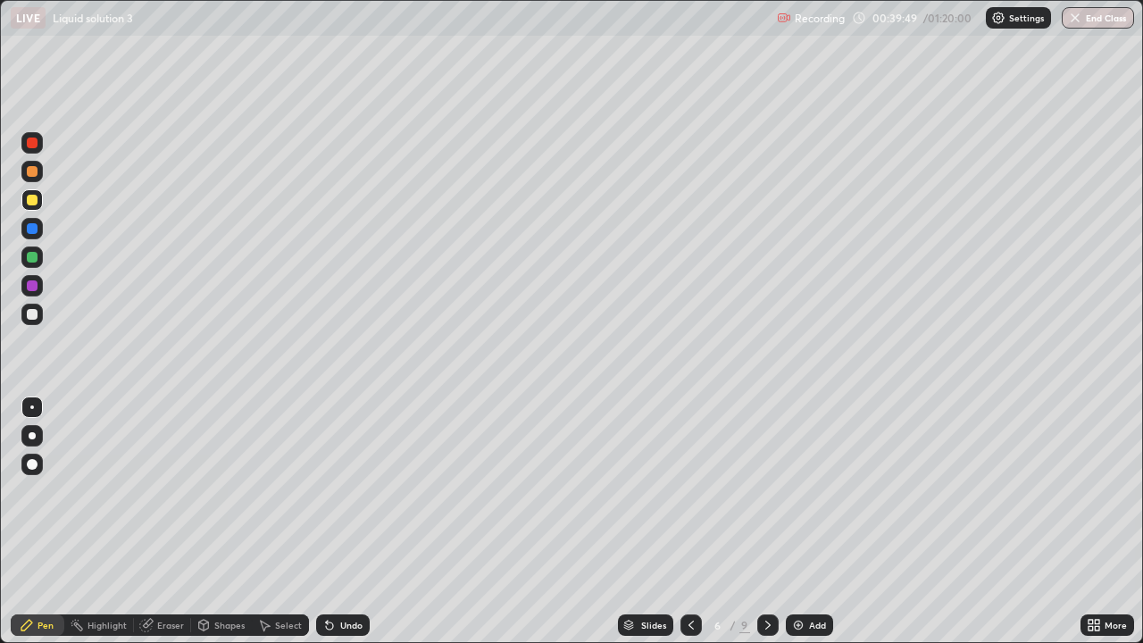
click at [757, 521] on div at bounding box center [767, 624] width 21 height 21
click at [766, 521] on icon at bounding box center [767, 625] width 14 height 14
click at [29, 312] on div at bounding box center [32, 314] width 11 height 11
click at [689, 521] on icon at bounding box center [691, 625] width 14 height 14
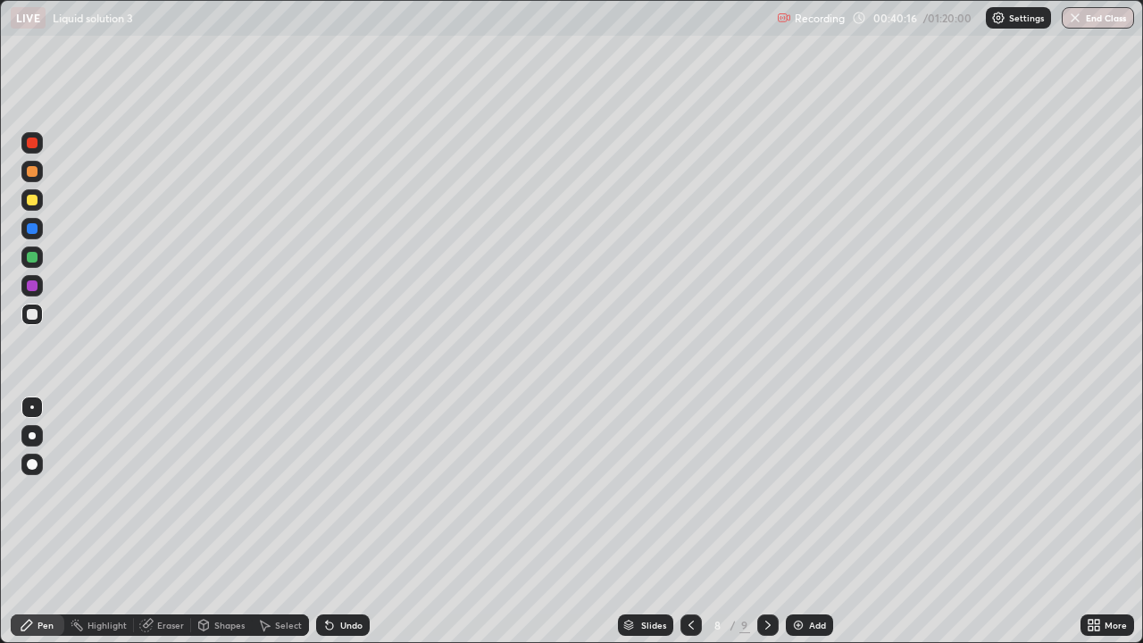
click at [220, 521] on div "Shapes" at bounding box center [229, 624] width 30 height 9
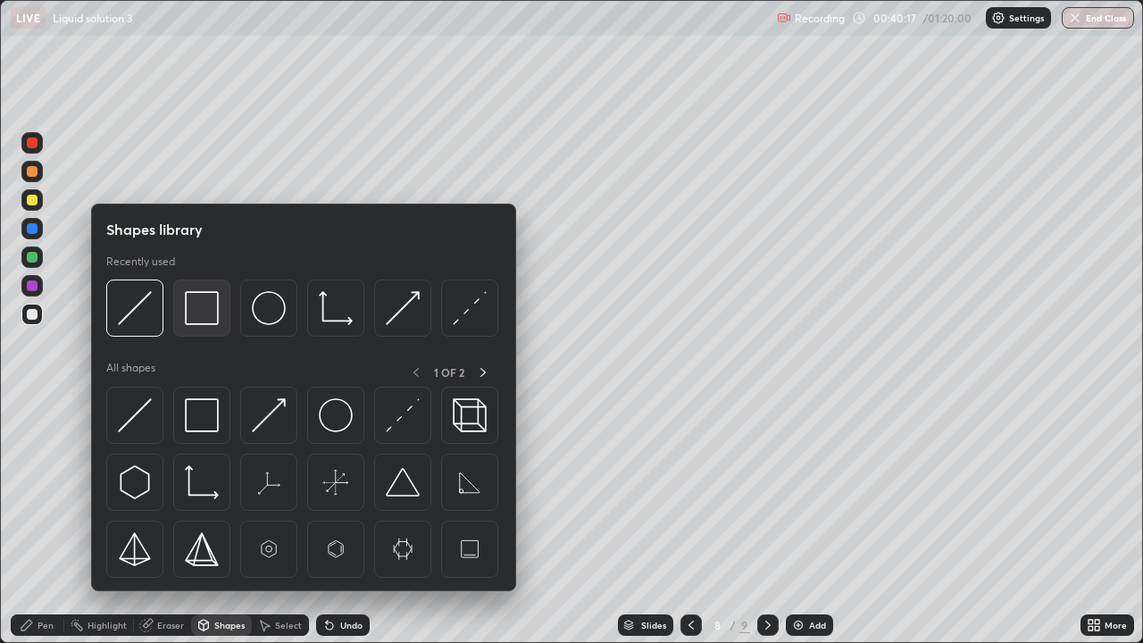
click at [208, 309] on img at bounding box center [202, 308] width 34 height 34
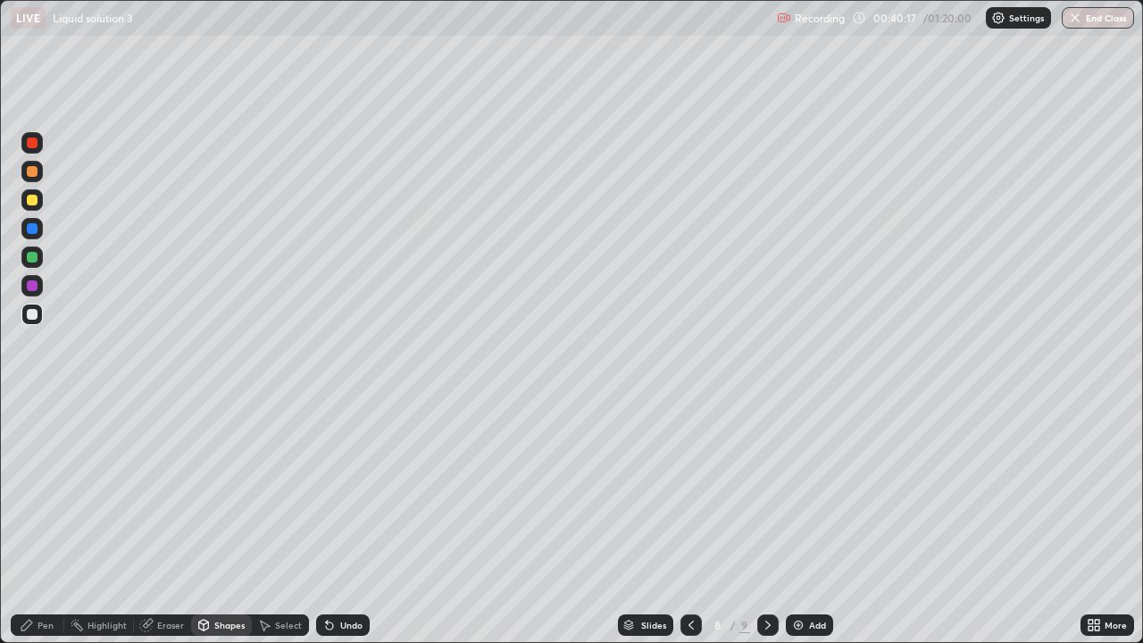
click at [29, 199] on div at bounding box center [32, 200] width 11 height 11
click at [153, 521] on div "Eraser" at bounding box center [162, 624] width 57 height 21
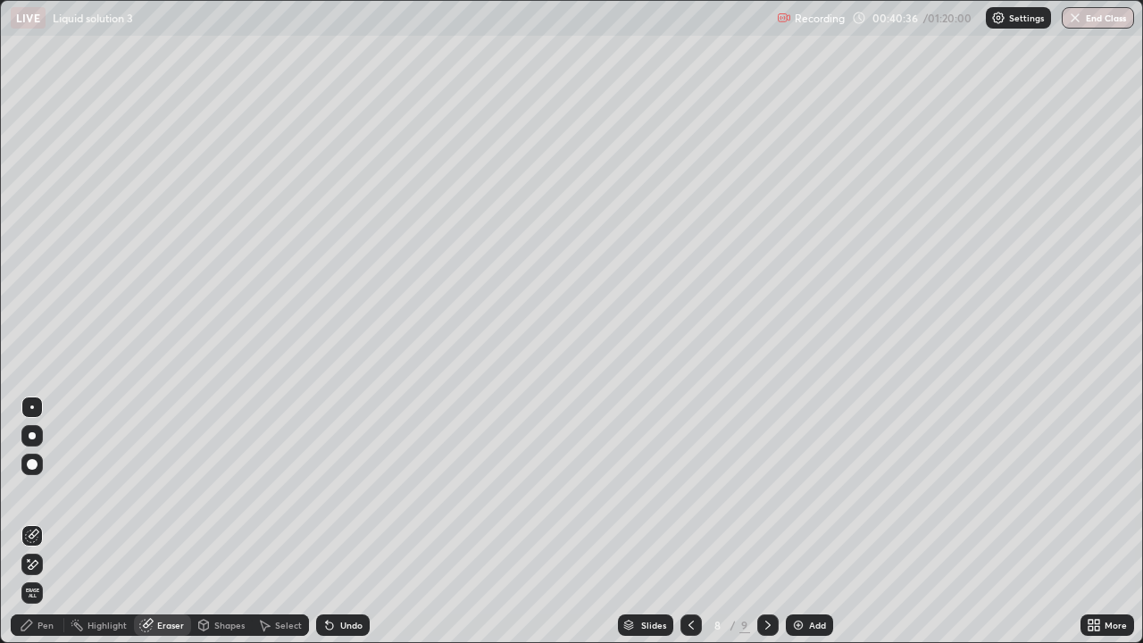
click at [228, 521] on div "Shapes" at bounding box center [221, 624] width 61 height 21
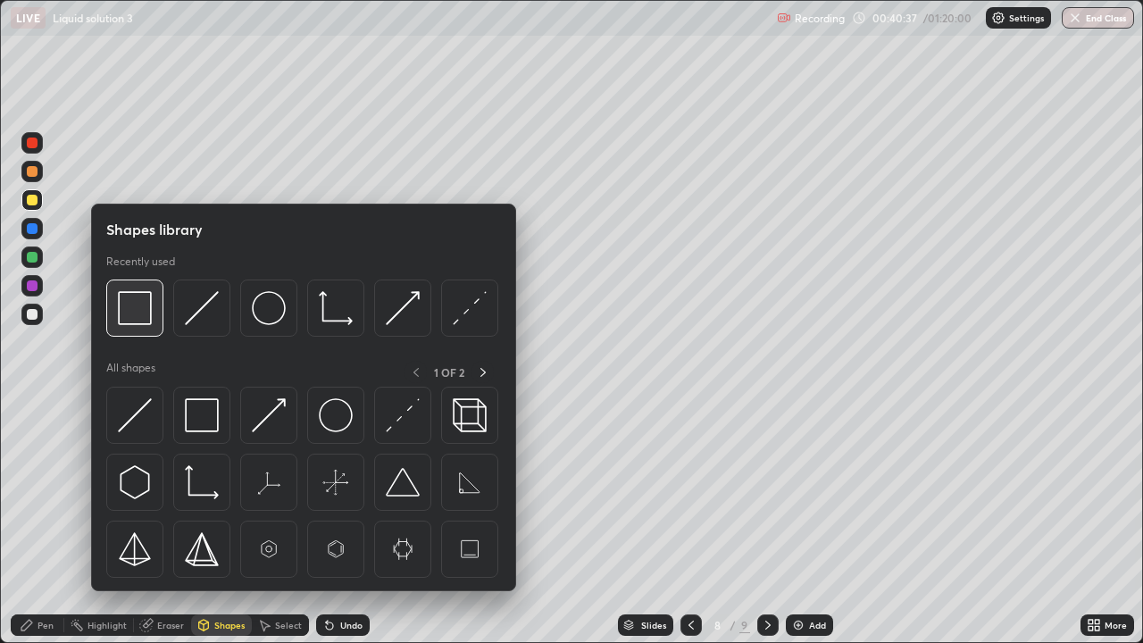
click at [143, 295] on img at bounding box center [135, 308] width 34 height 34
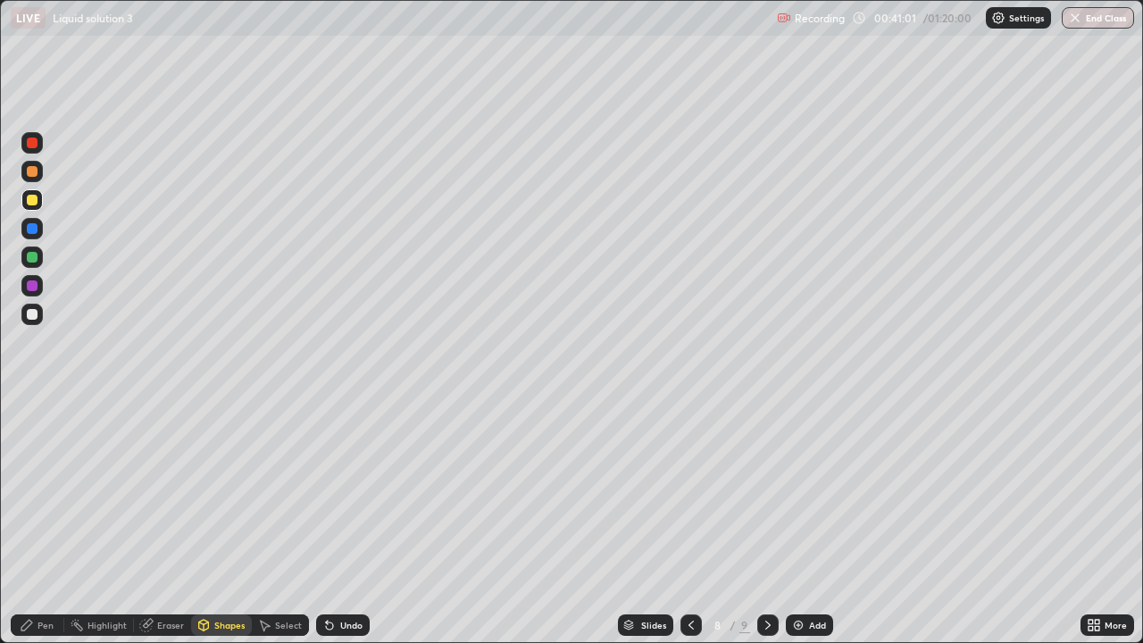
click at [172, 521] on div "Eraser" at bounding box center [162, 624] width 57 height 21
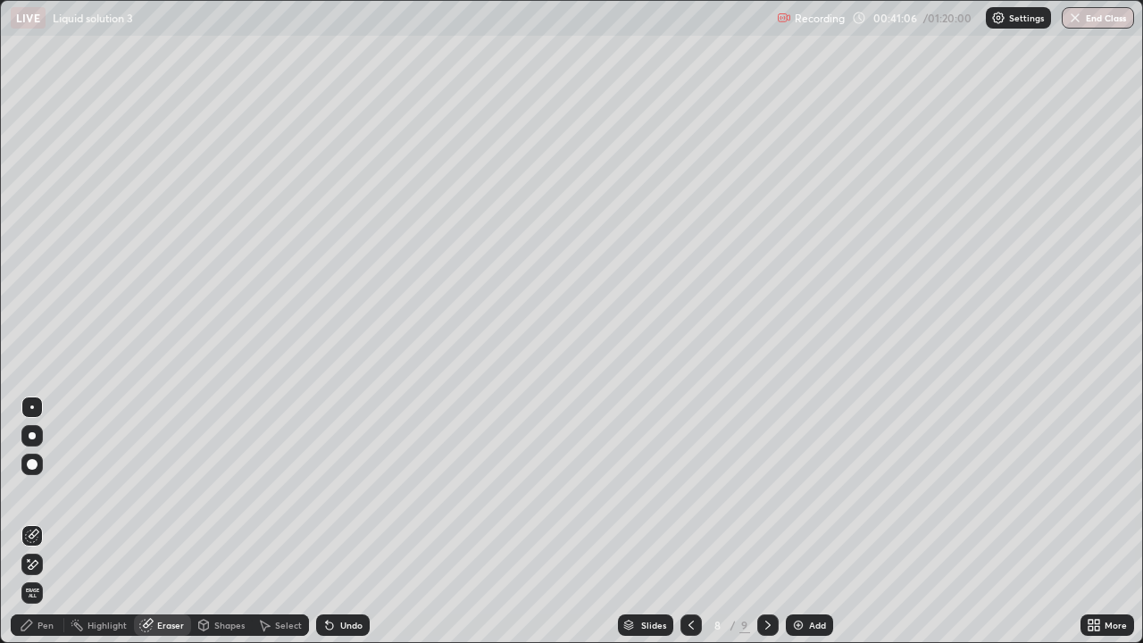
click at [45, 521] on div "Pen" at bounding box center [45, 624] width 16 height 9
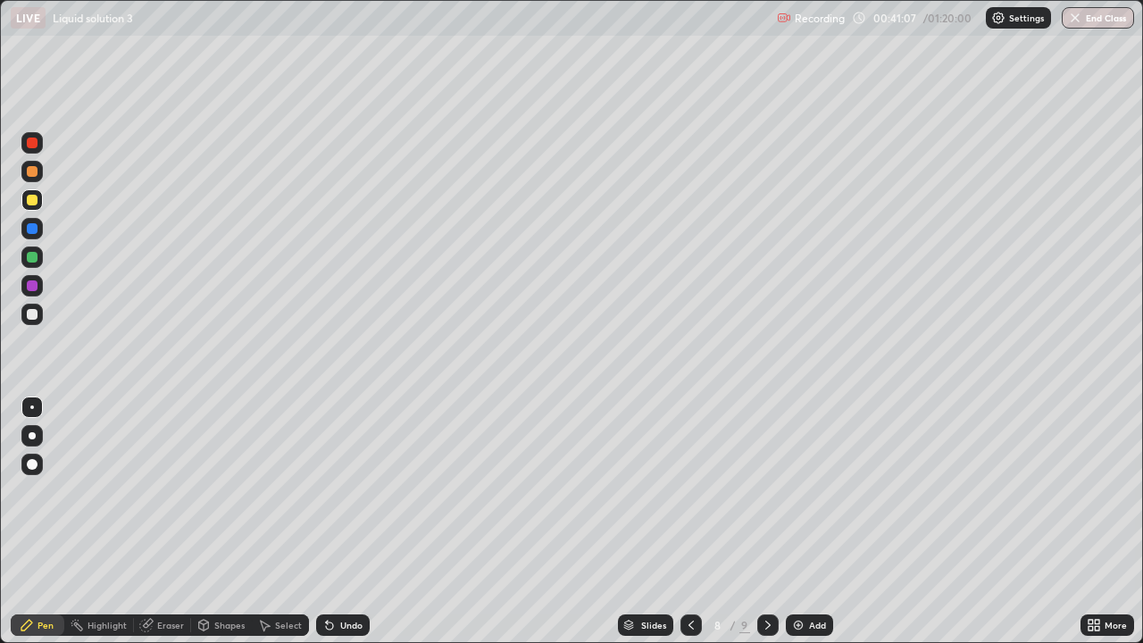
click at [37, 225] on div at bounding box center [32, 228] width 11 height 11
click at [34, 286] on div at bounding box center [32, 285] width 11 height 11
click at [35, 229] on div at bounding box center [32, 228] width 11 height 11
click at [34, 283] on div at bounding box center [32, 285] width 11 height 11
click at [40, 222] on div at bounding box center [31, 228] width 21 height 21
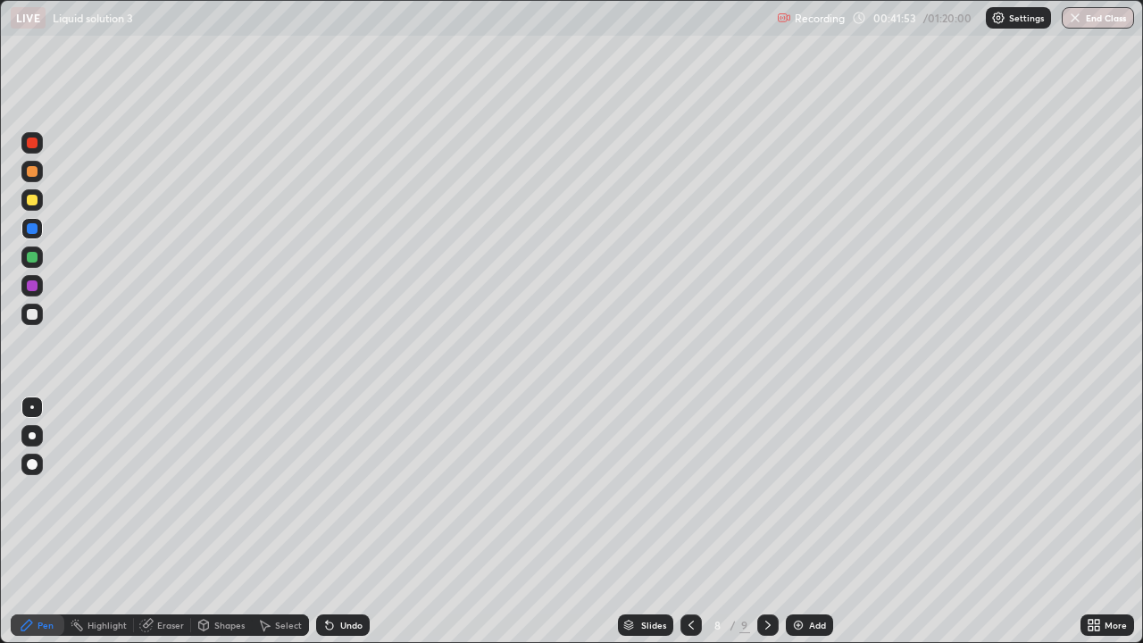
click at [44, 287] on div at bounding box center [32, 285] width 29 height 29
click at [42, 260] on div at bounding box center [31, 256] width 21 height 21
click at [811, 521] on div "Add" at bounding box center [817, 624] width 17 height 9
click at [688, 521] on icon at bounding box center [690, 625] width 14 height 14
click at [45, 314] on div at bounding box center [32, 314] width 29 height 29
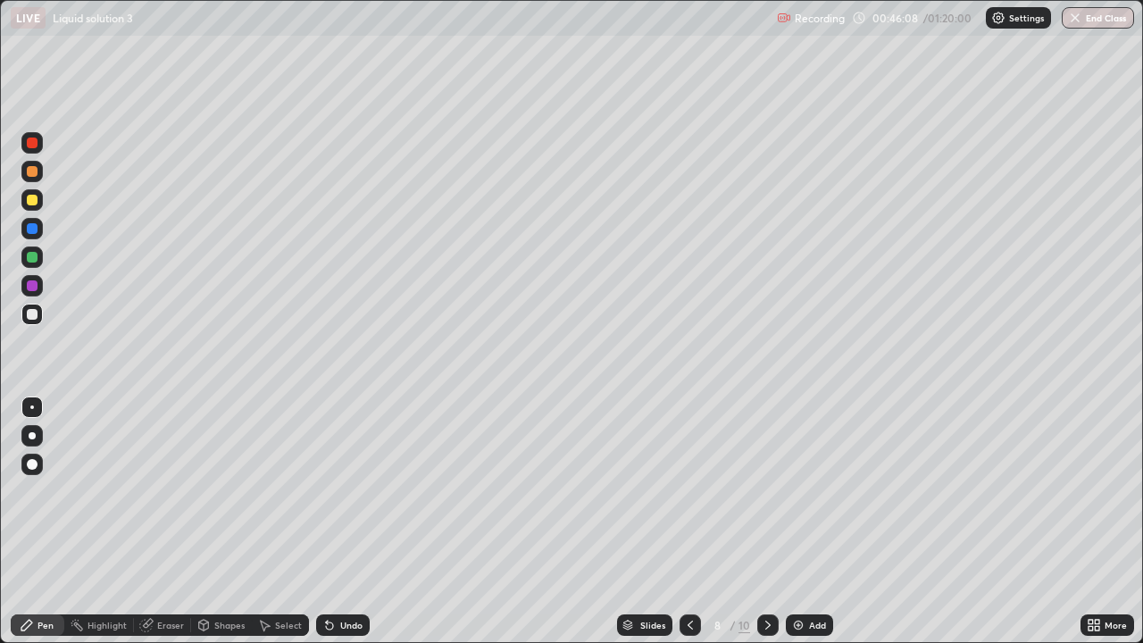
click at [30, 195] on div at bounding box center [32, 200] width 11 height 11
click at [340, 521] on div "Undo" at bounding box center [351, 624] width 22 height 9
click at [39, 312] on div at bounding box center [31, 313] width 21 height 21
click at [768, 521] on icon at bounding box center [767, 625] width 14 height 14
click at [688, 521] on icon at bounding box center [690, 625] width 14 height 14
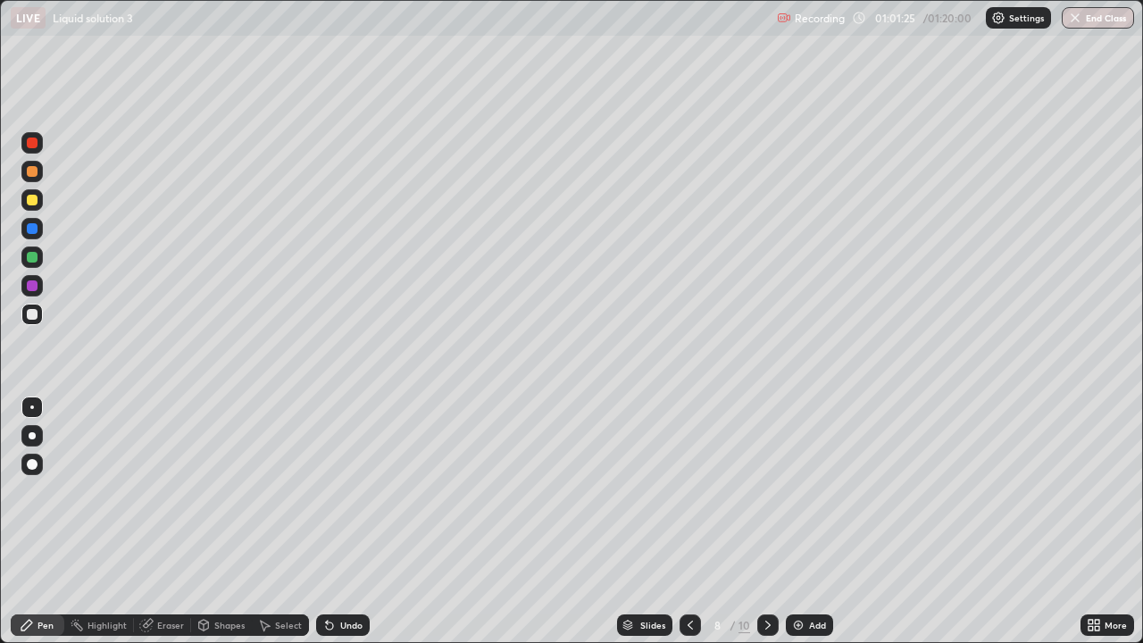
click at [35, 144] on div at bounding box center [32, 142] width 11 height 11
click at [33, 320] on div at bounding box center [31, 313] width 21 height 21
click at [43, 282] on div at bounding box center [32, 285] width 29 height 29
click at [37, 221] on div at bounding box center [31, 228] width 21 height 21
click at [803, 521] on div "Add" at bounding box center [808, 624] width 47 height 21
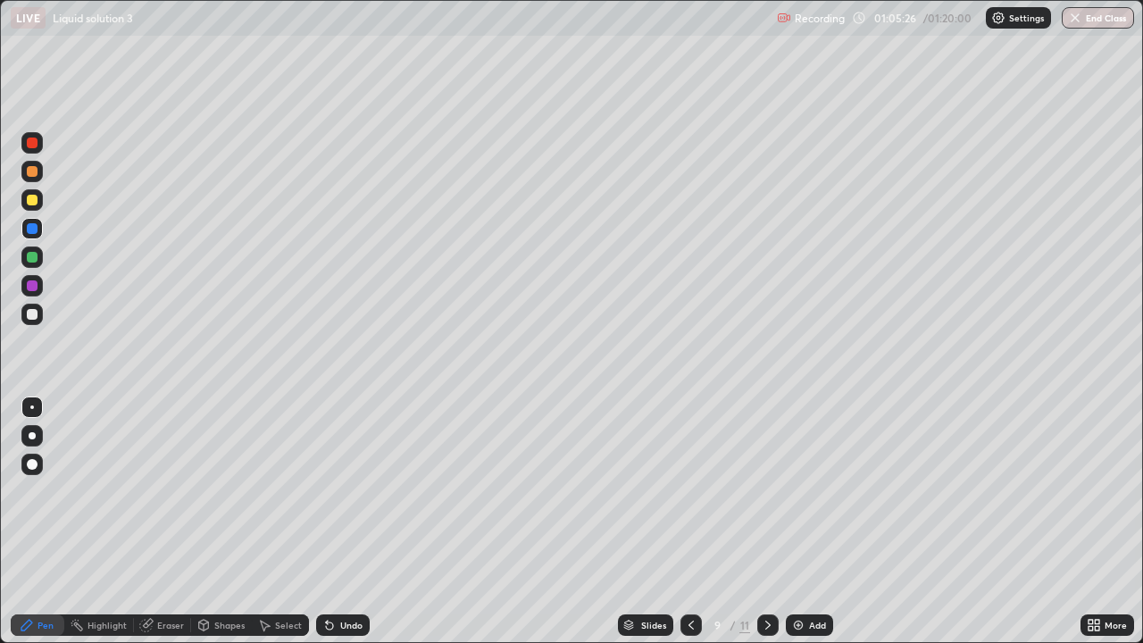
click at [210, 521] on div "Shapes" at bounding box center [221, 624] width 61 height 21
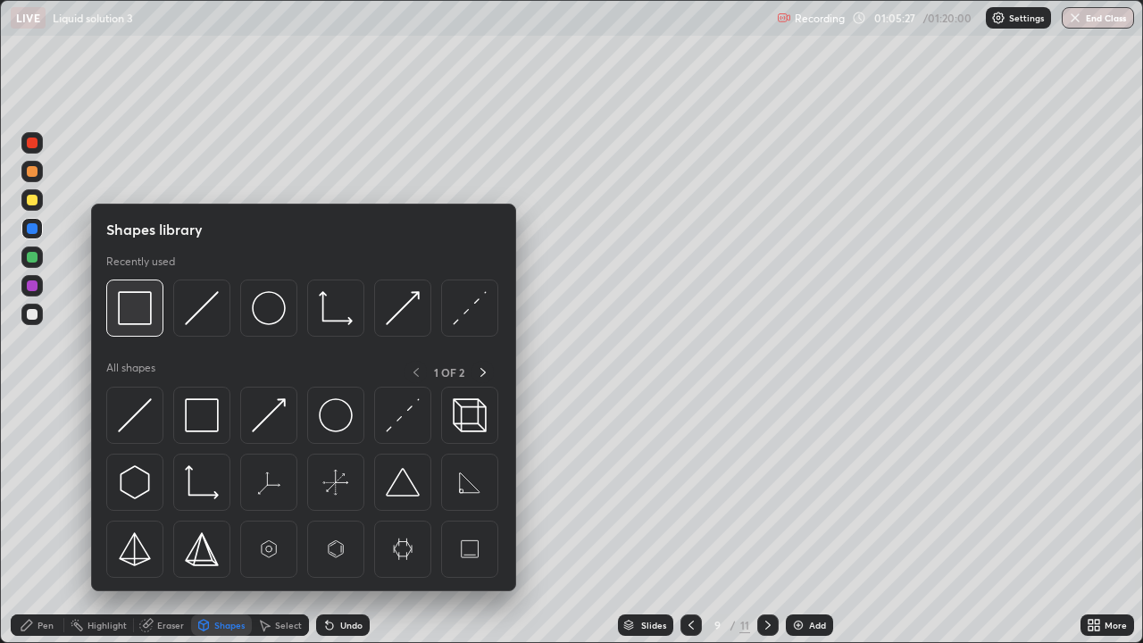
click at [144, 304] on img at bounding box center [135, 308] width 34 height 34
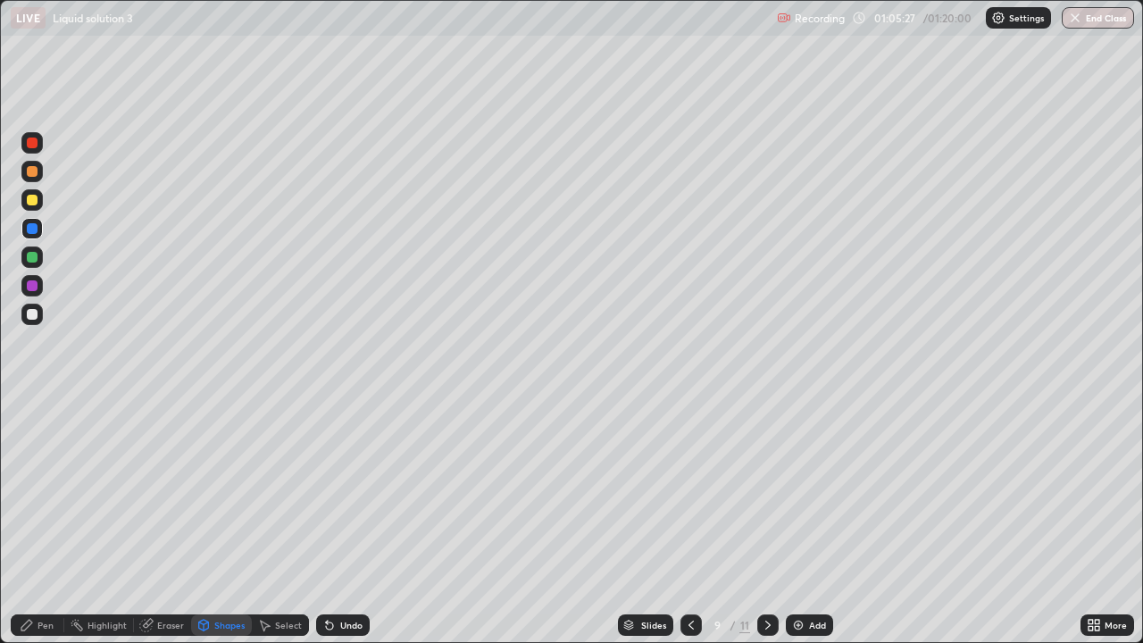
click at [36, 198] on div at bounding box center [32, 200] width 11 height 11
click at [162, 521] on div "Eraser" at bounding box center [170, 624] width 27 height 9
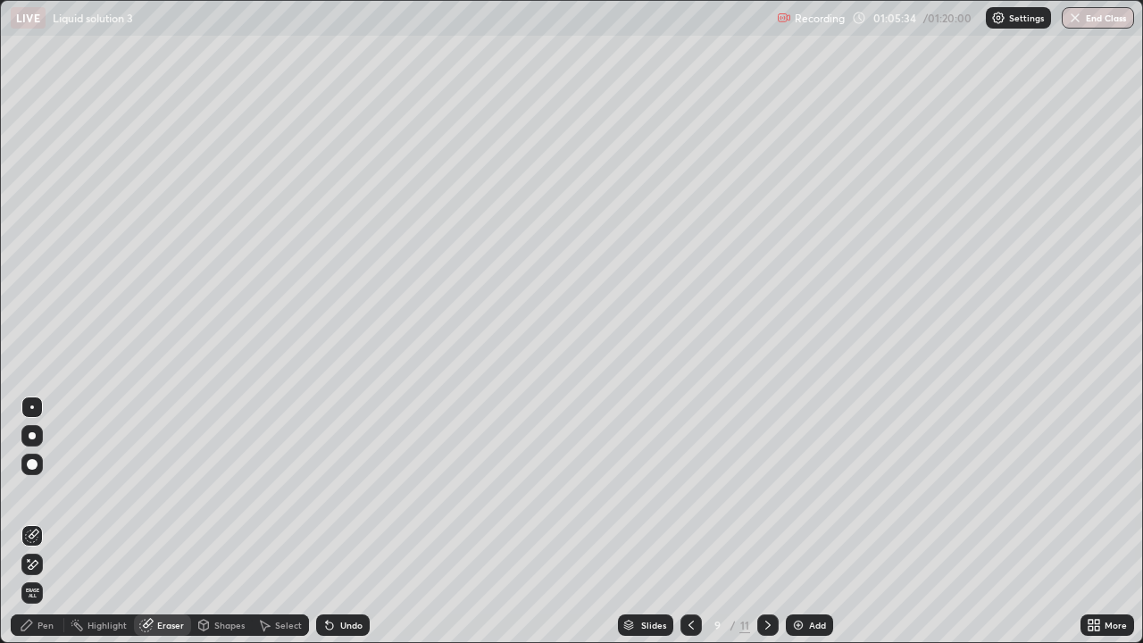
click at [41, 521] on div "Pen" at bounding box center [45, 624] width 16 height 9
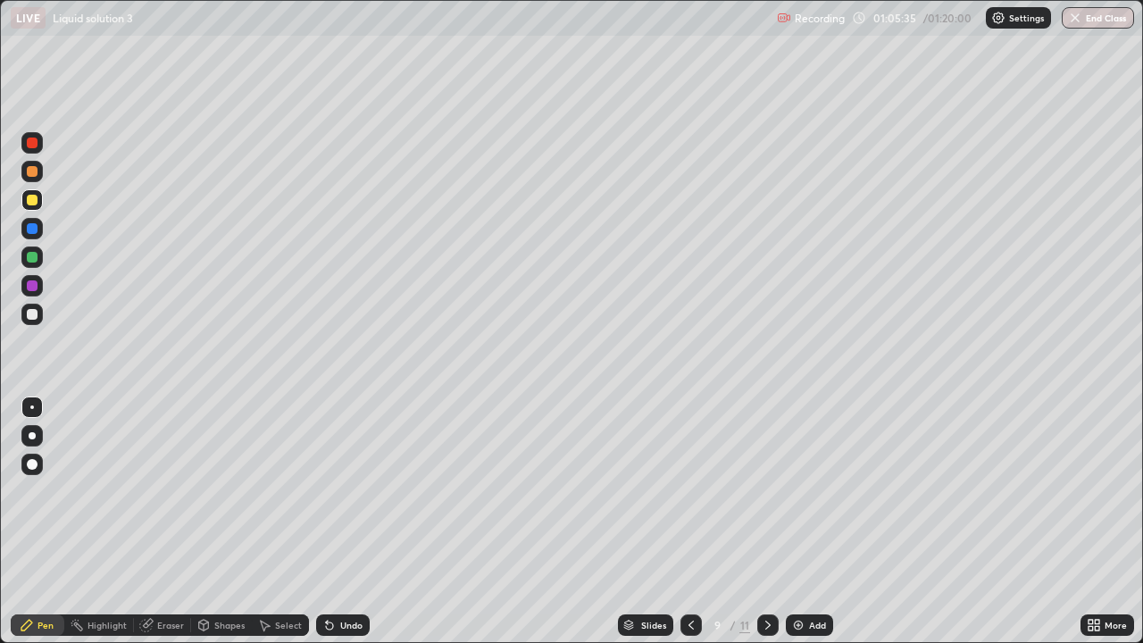
click at [42, 255] on div at bounding box center [31, 256] width 21 height 21
click at [37, 192] on div at bounding box center [31, 199] width 21 height 21
click at [686, 521] on icon at bounding box center [691, 625] width 14 height 14
click at [766, 521] on icon at bounding box center [767, 625] width 14 height 14
click at [42, 170] on div at bounding box center [31, 171] width 21 height 21
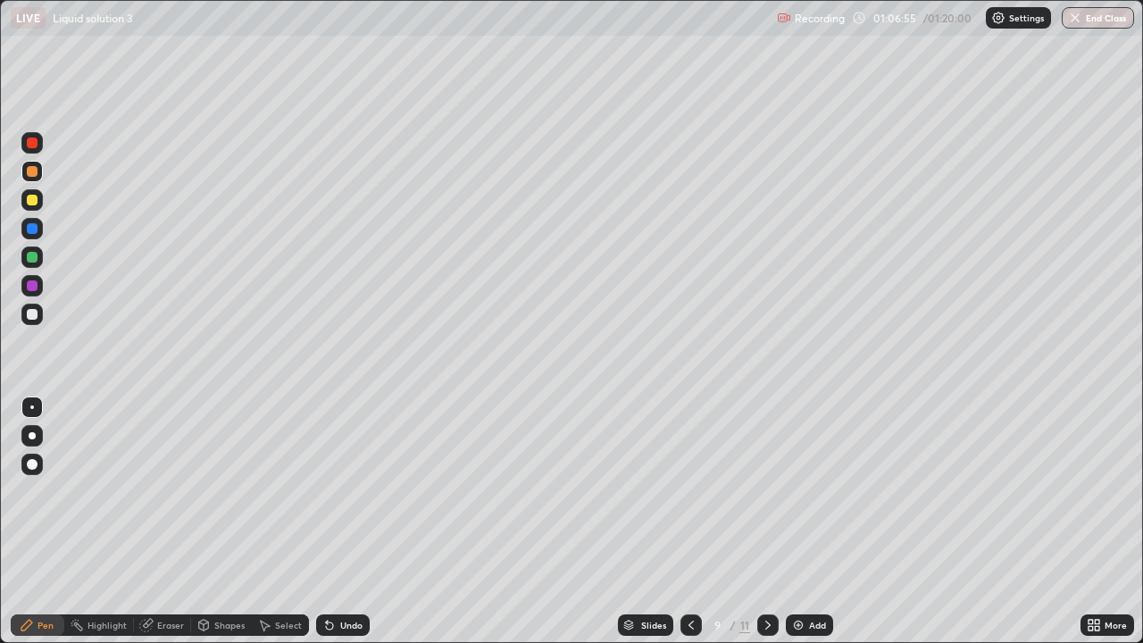
click at [34, 308] on div at bounding box center [31, 313] width 21 height 21
click at [689, 521] on icon at bounding box center [691, 625] width 14 height 14
click at [766, 521] on icon at bounding box center [767, 624] width 5 height 9
click at [693, 521] on icon at bounding box center [691, 625] width 14 height 14
click at [768, 521] on icon at bounding box center [767, 625] width 14 height 14
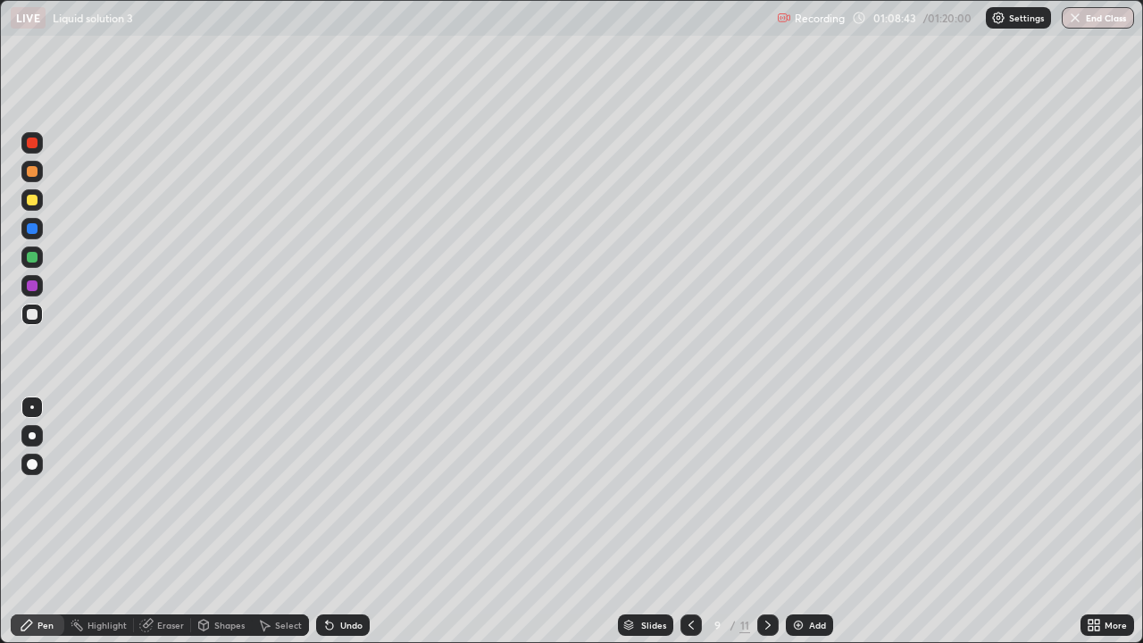
click at [688, 521] on icon at bounding box center [690, 624] width 5 height 9
click at [765, 521] on icon at bounding box center [767, 625] width 14 height 14
click at [690, 521] on icon at bounding box center [691, 625] width 14 height 14
click at [769, 521] on icon at bounding box center [767, 625] width 14 height 14
click at [692, 521] on icon at bounding box center [691, 625] width 14 height 14
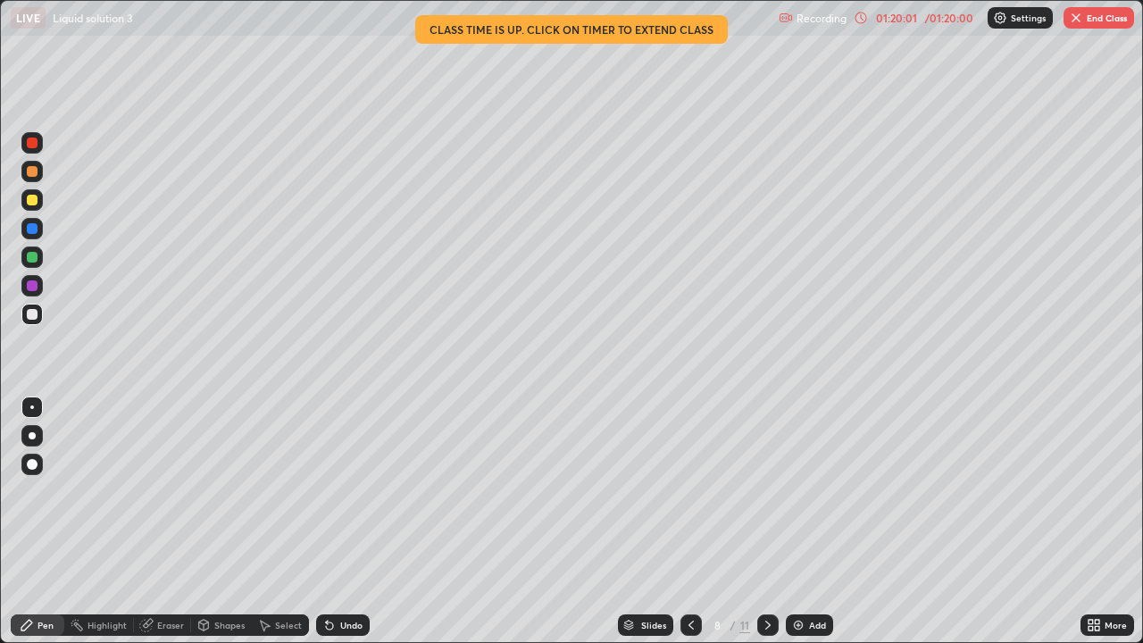
click at [766, 521] on div at bounding box center [767, 624] width 21 height 21
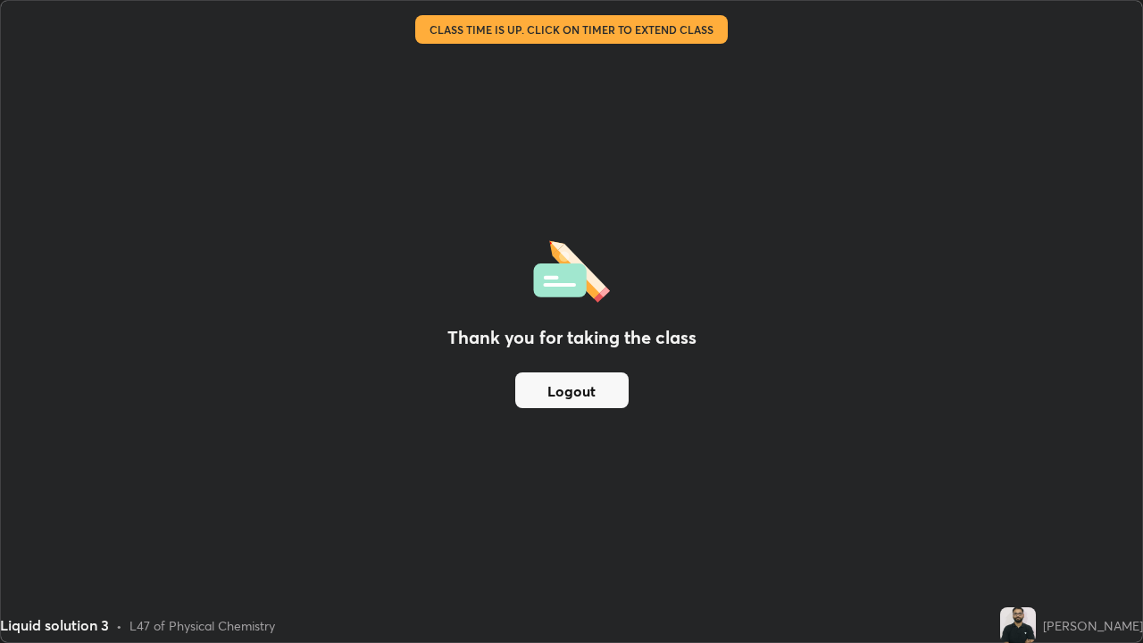
click at [603, 400] on button "Logout" at bounding box center [571, 390] width 113 height 36
